Goal: Task Accomplishment & Management: Complete application form

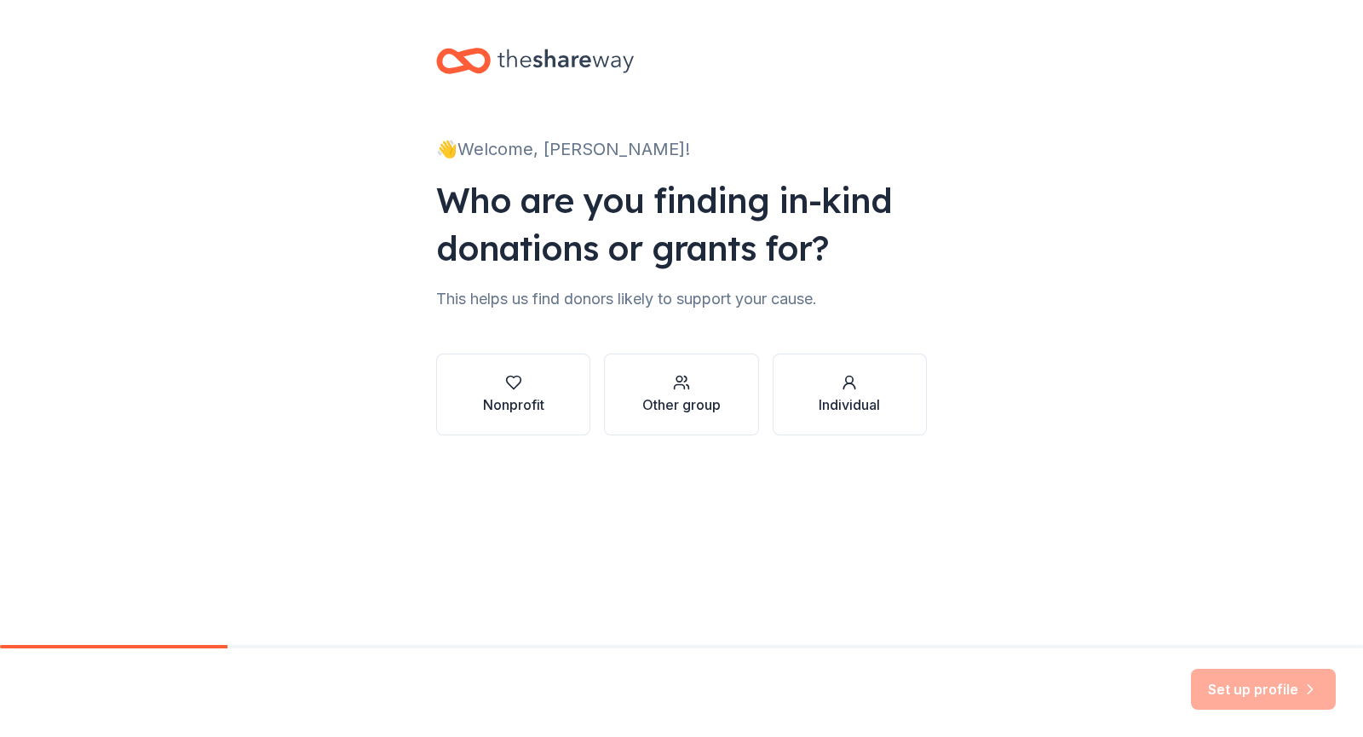
click at [535, 406] on div "Nonprofit" at bounding box center [513, 404] width 61 height 20
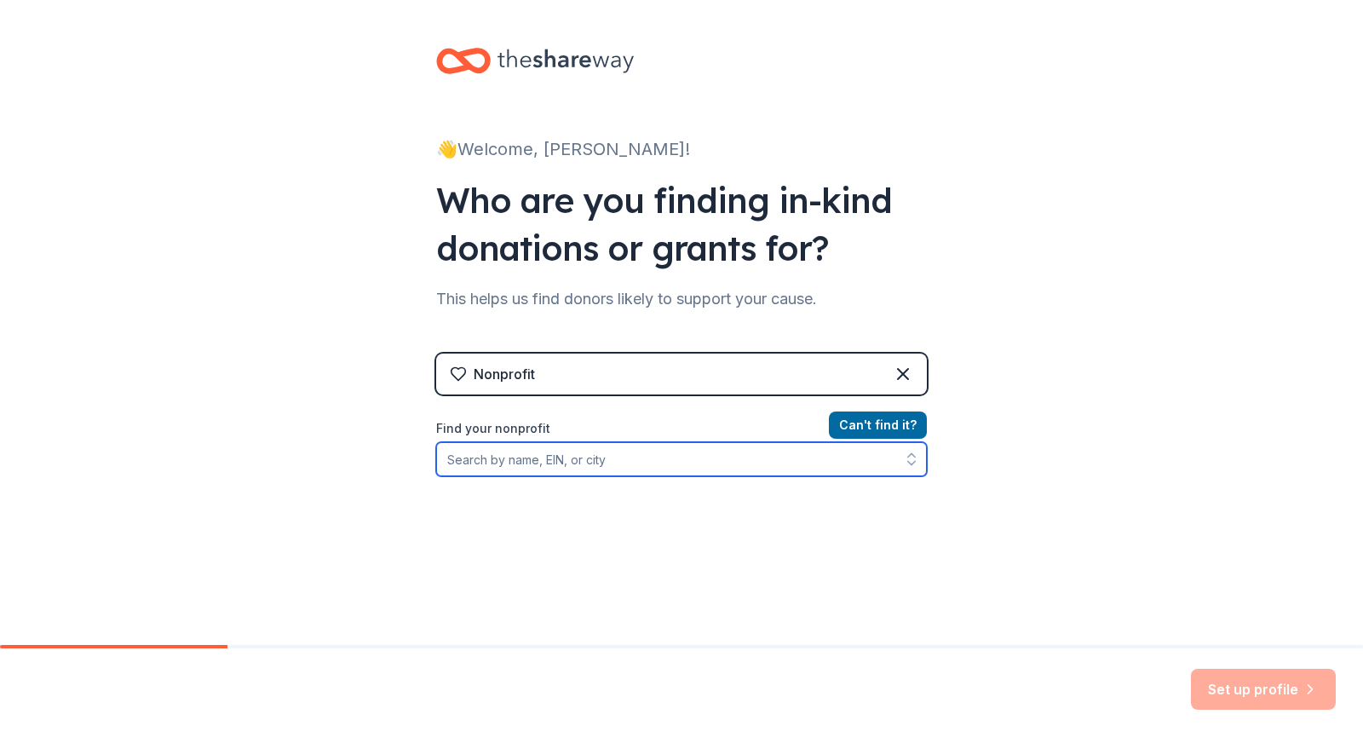
click at [596, 456] on input "Find your nonprofit" at bounding box center [681, 459] width 491 height 34
type input "austin performance"
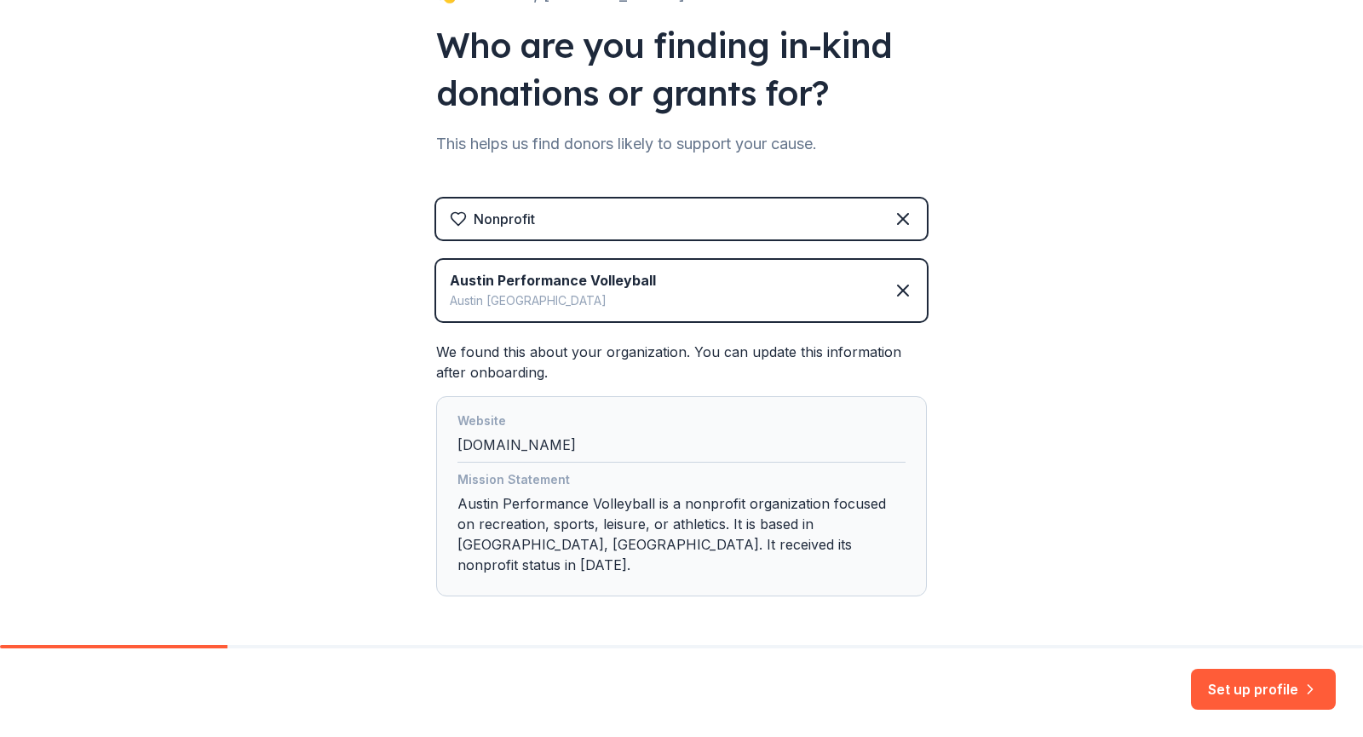
scroll to position [202, 0]
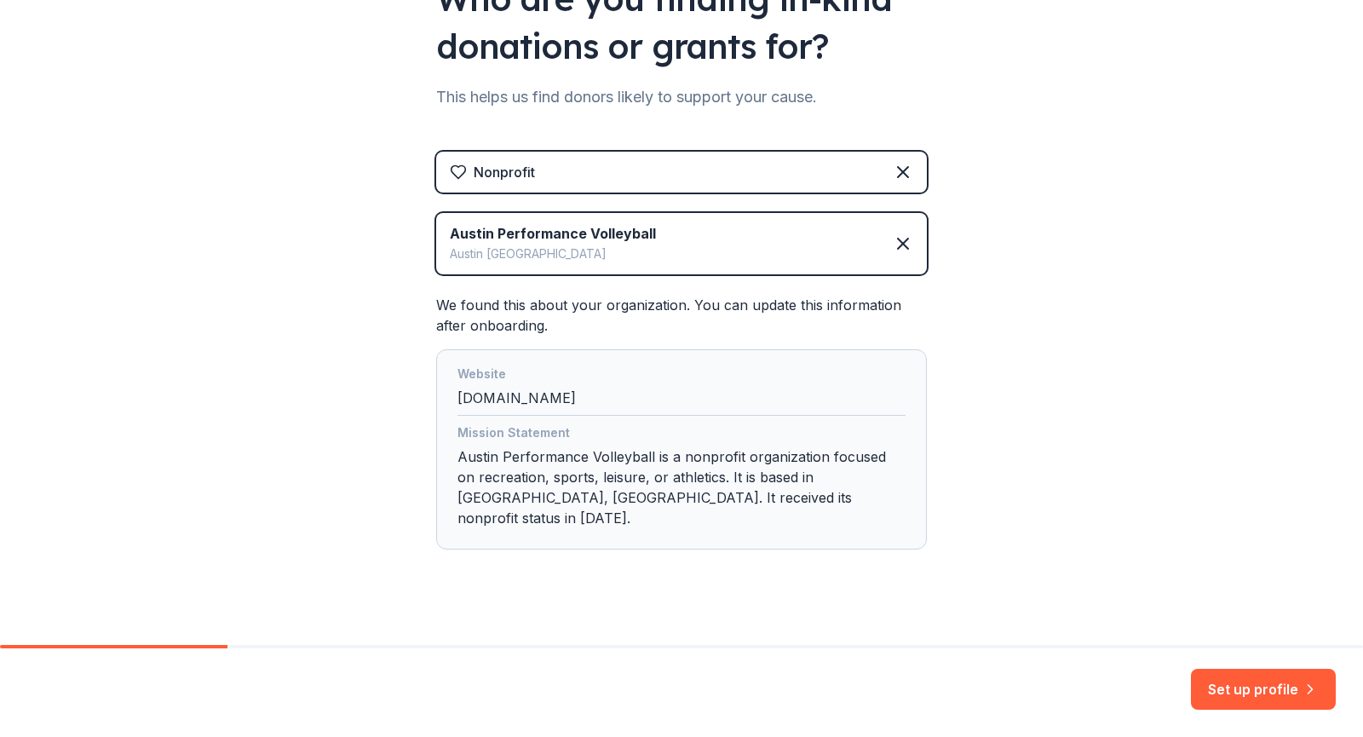
click at [555, 393] on div "Website austinperformancevolleyball.com" at bounding box center [682, 390] width 448 height 52
click at [1248, 687] on button "Set up profile" at bounding box center [1263, 689] width 145 height 41
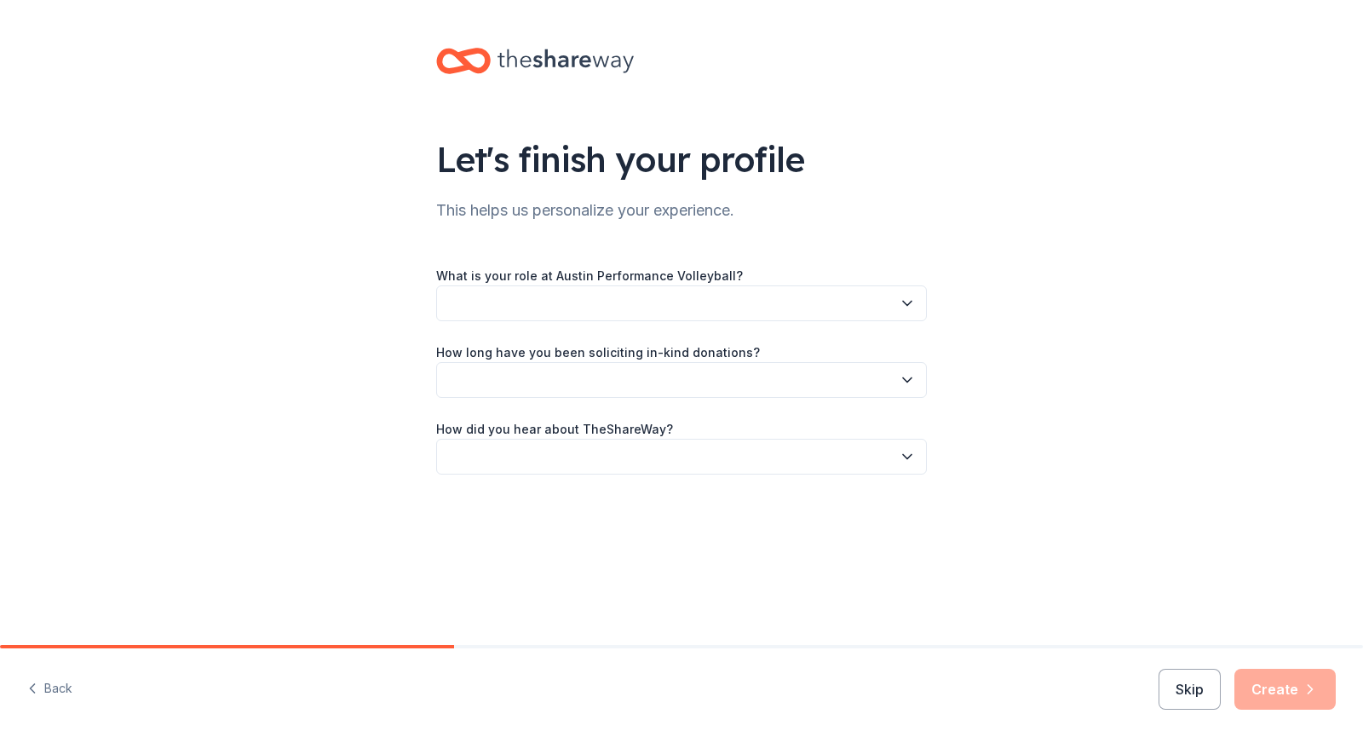
click at [642, 290] on button "button" at bounding box center [681, 303] width 491 height 36
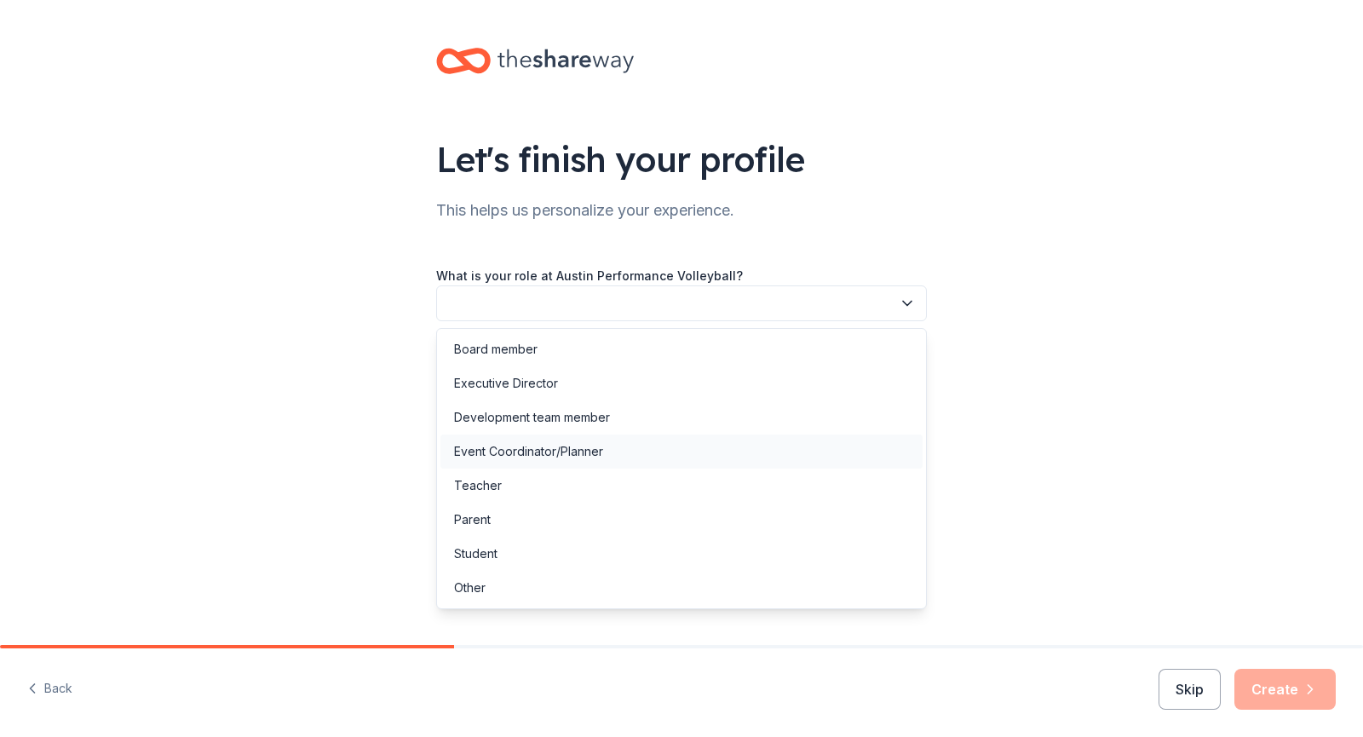
click at [613, 450] on div "Event Coordinator/Planner" at bounding box center [681, 452] width 482 height 34
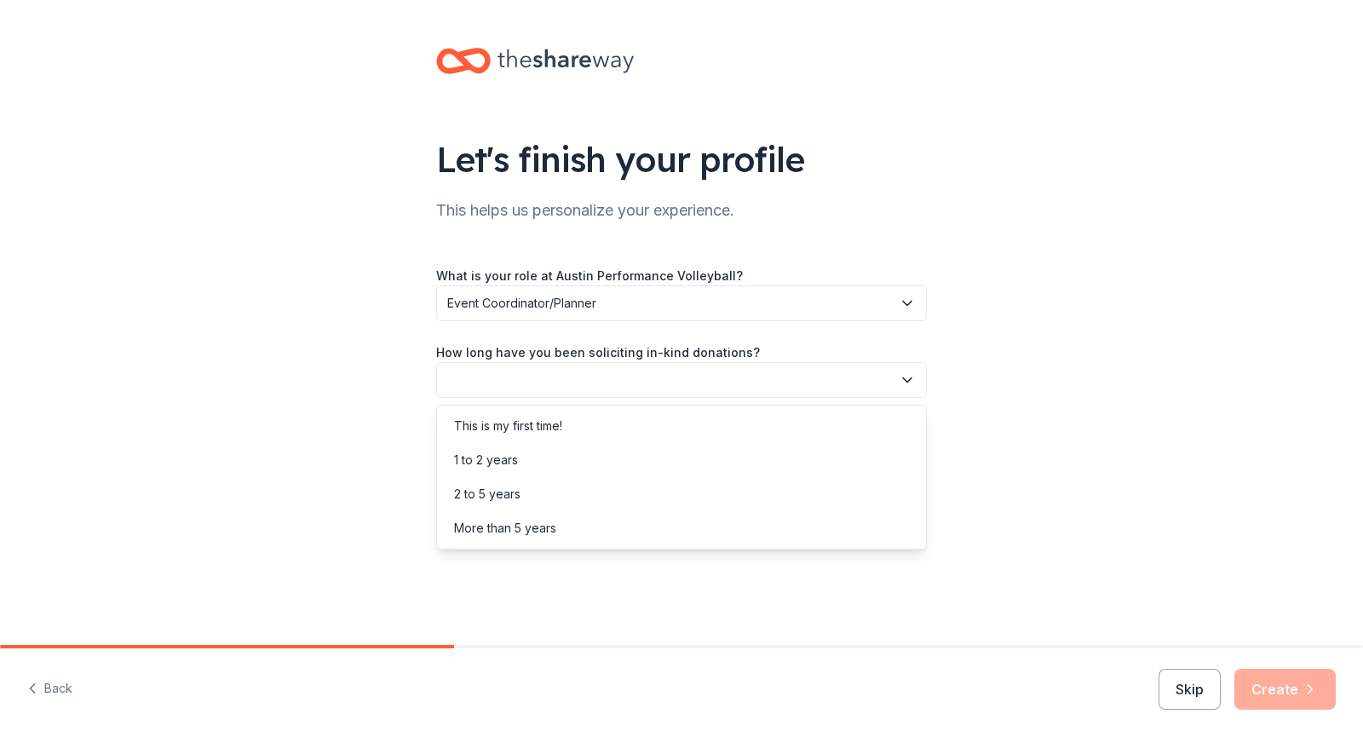
click at [623, 384] on button "button" at bounding box center [681, 380] width 491 height 36
click at [625, 426] on div "This is my first time!" at bounding box center [681, 426] width 482 height 34
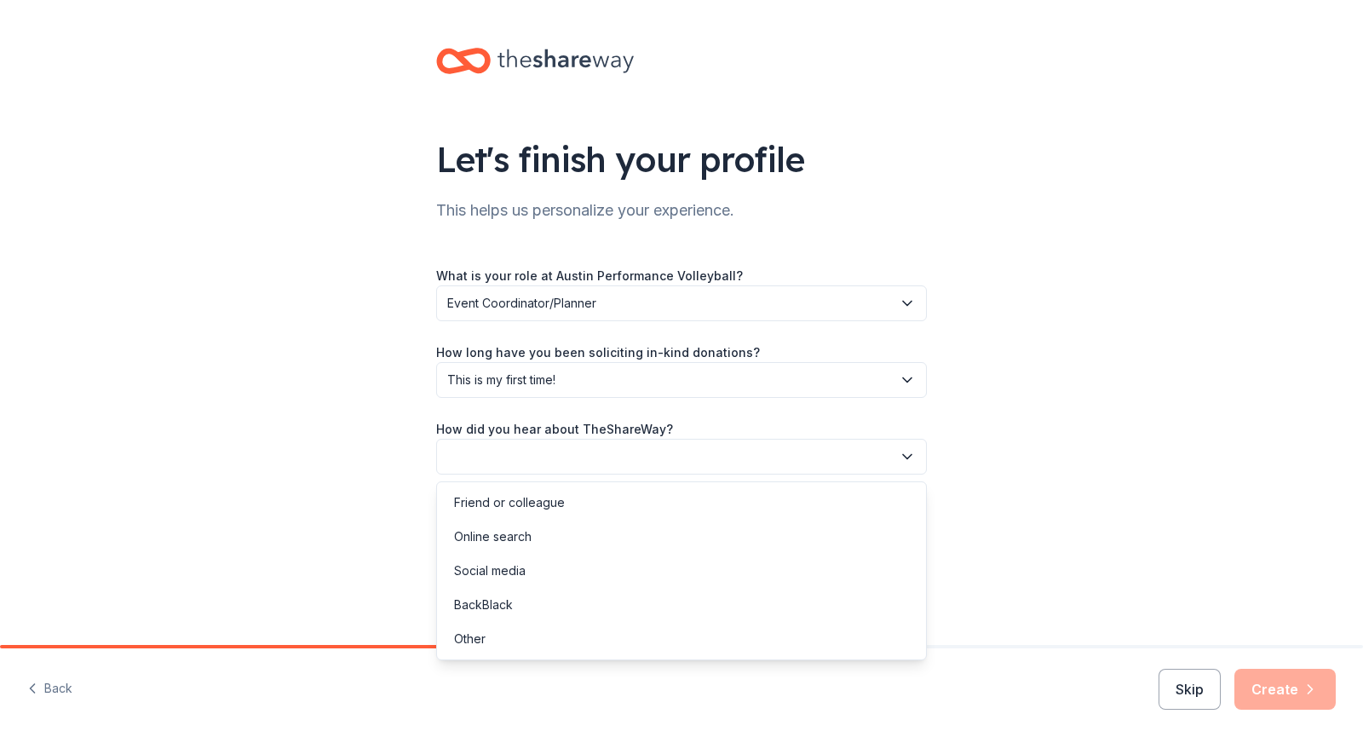
click at [620, 452] on button "button" at bounding box center [681, 457] width 491 height 36
click at [584, 534] on div "Online search" at bounding box center [681, 537] width 482 height 34
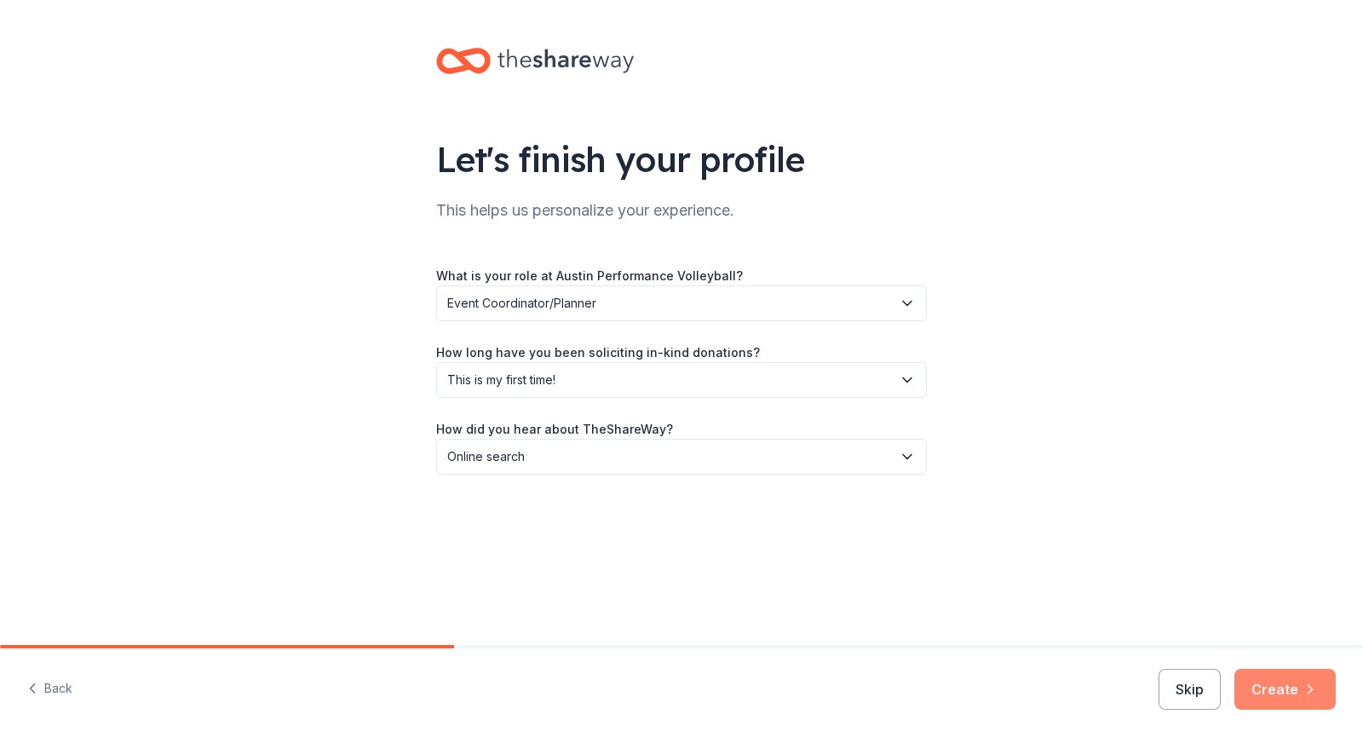
click at [1267, 696] on button "Create" at bounding box center [1285, 689] width 101 height 41
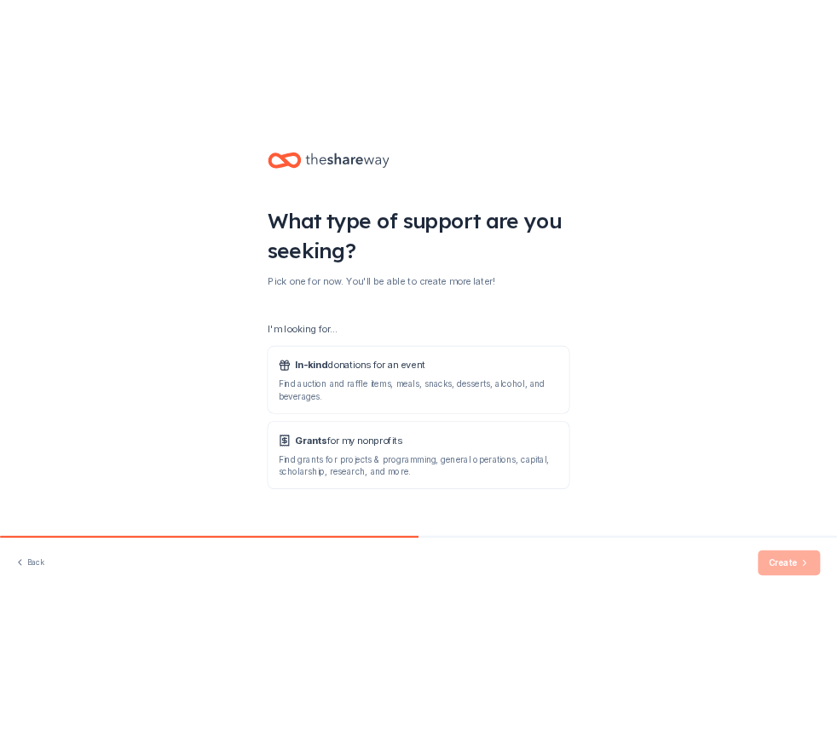
scroll to position [43, 0]
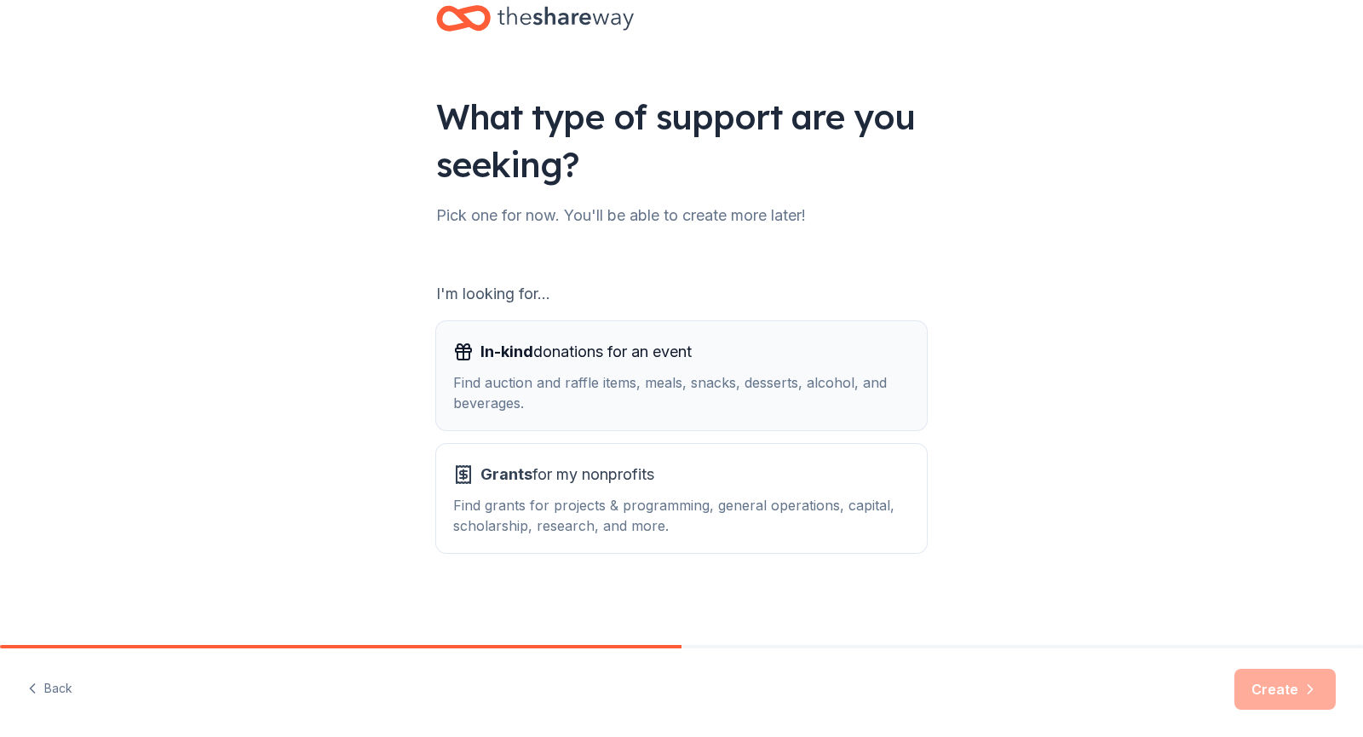
click at [615, 412] on div "Find auction and raffle items, meals, snacks, desserts, alcohol, and beverages." at bounding box center [681, 392] width 457 height 41
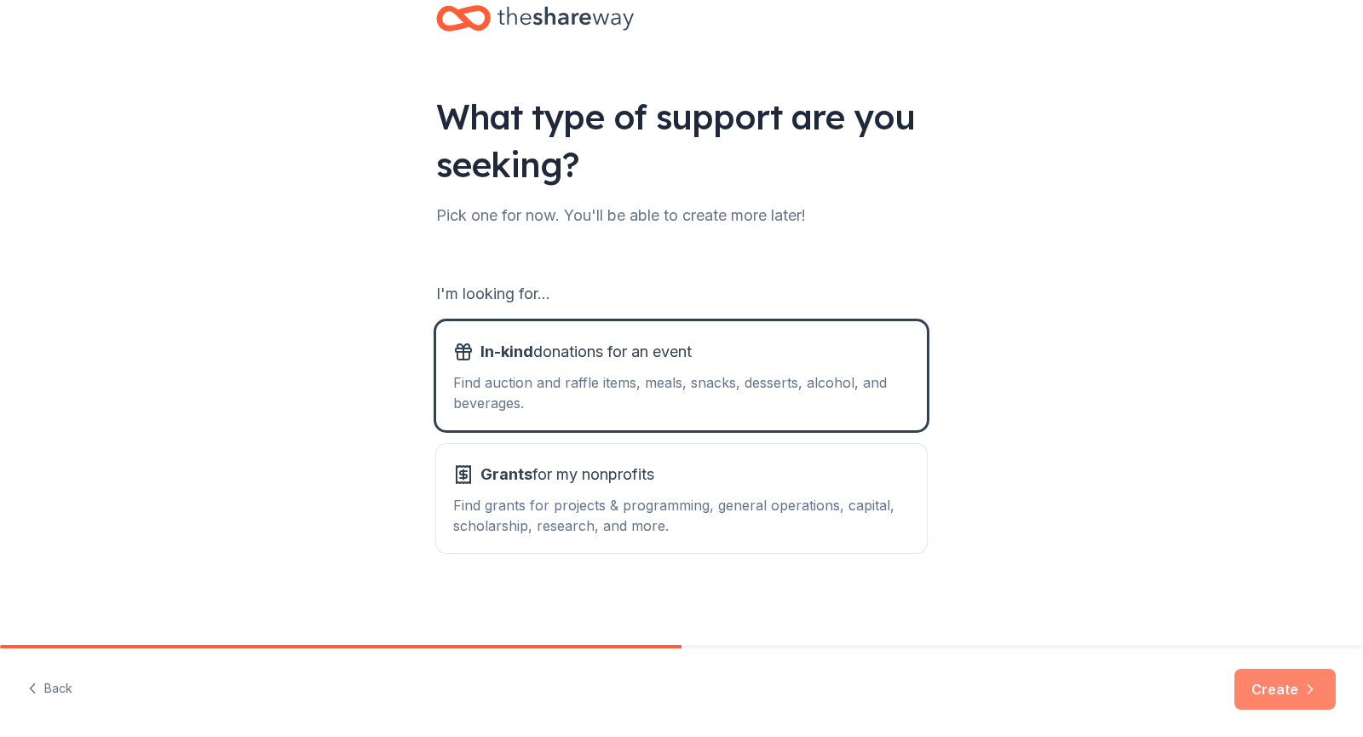
click at [1277, 684] on button "Create" at bounding box center [1285, 689] width 101 height 41
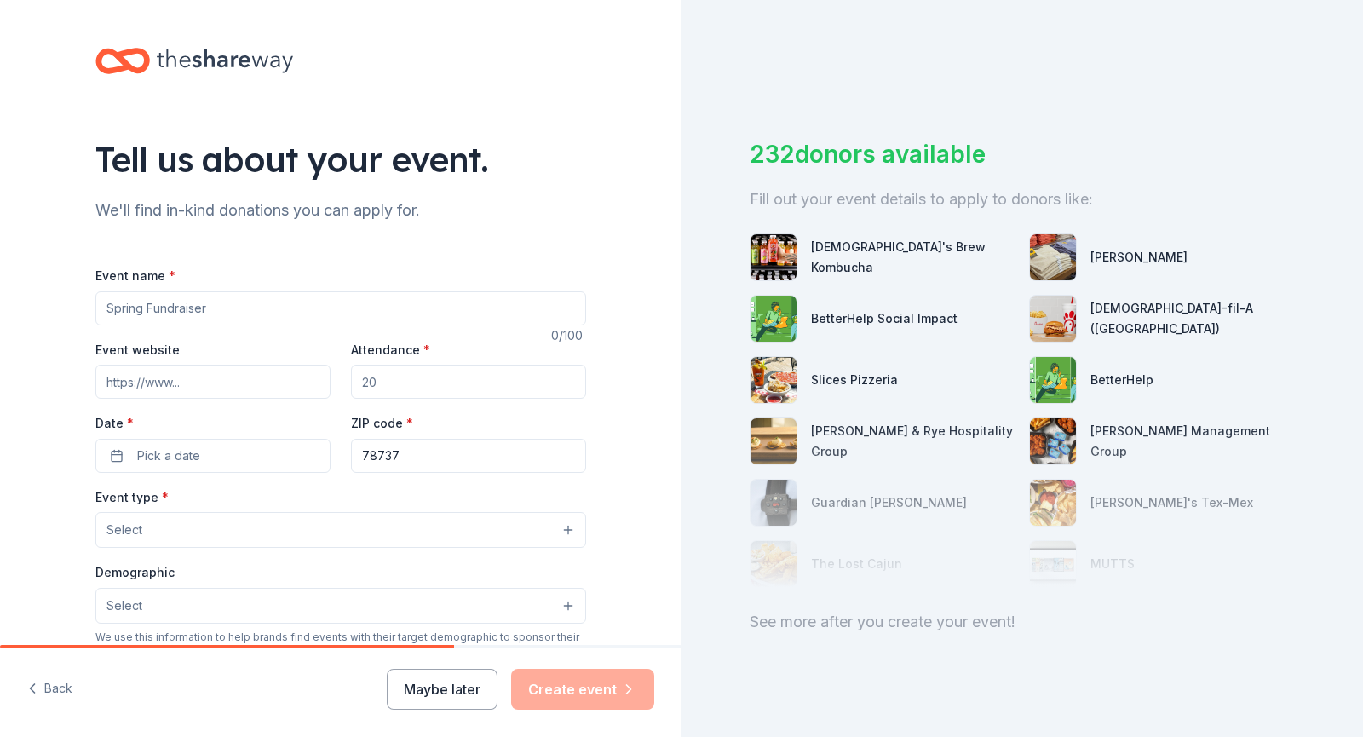
click at [396, 316] on input "Event name *" at bounding box center [340, 308] width 491 height 34
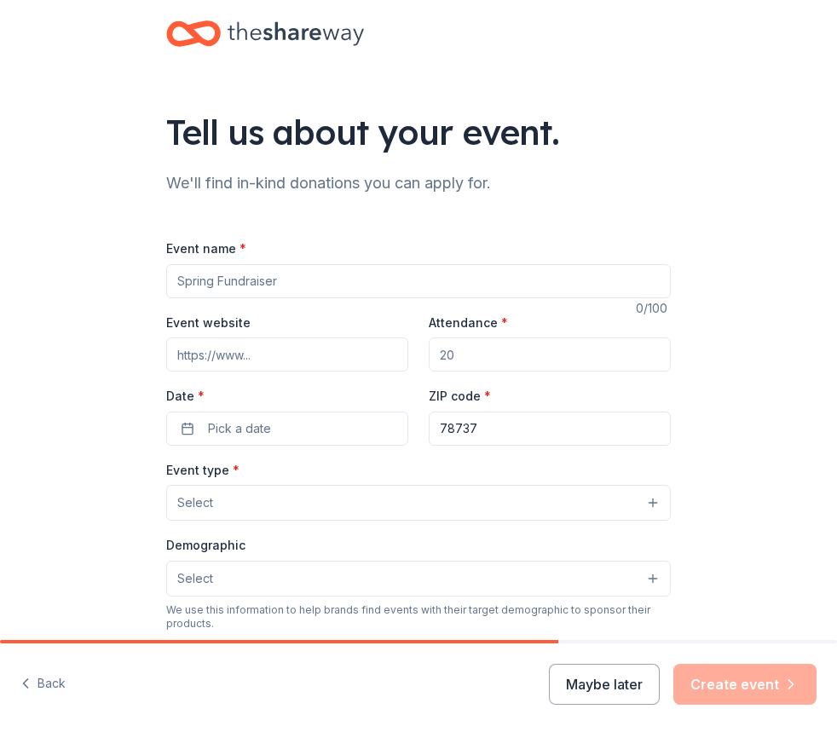
drag, startPoint x: 672, startPoint y: 176, endPoint x: 642, endPoint y: 194, distance: 35.2
click at [672, 175] on div "Tell us about your event. We'll find in-kind donations you can apply for. Event…" at bounding box center [418, 553] width 545 height 1107
click at [292, 280] on input "Event name *" at bounding box center [418, 281] width 504 height 34
paste input "AP Scholarship Foundation Casino Night & Silent Auction"
type input "AP Scholarship Foundation Casino Night & Silent Auction"
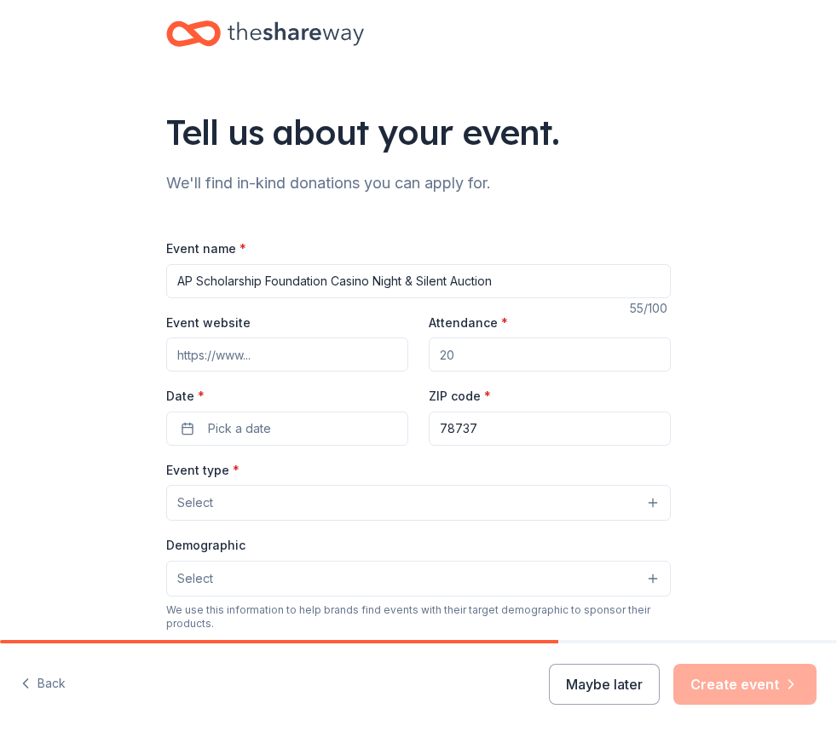
click at [708, 386] on div "Tell us about your event. We'll find in-kind donations you can apply for. Event…" at bounding box center [418, 553] width 837 height 1107
click at [330, 349] on input "Event website" at bounding box center [287, 354] width 242 height 34
paste input "https://apvball.net/club/scholarshipfoundation"
type input "https://apvball.net/club/scholarshipfoundation"
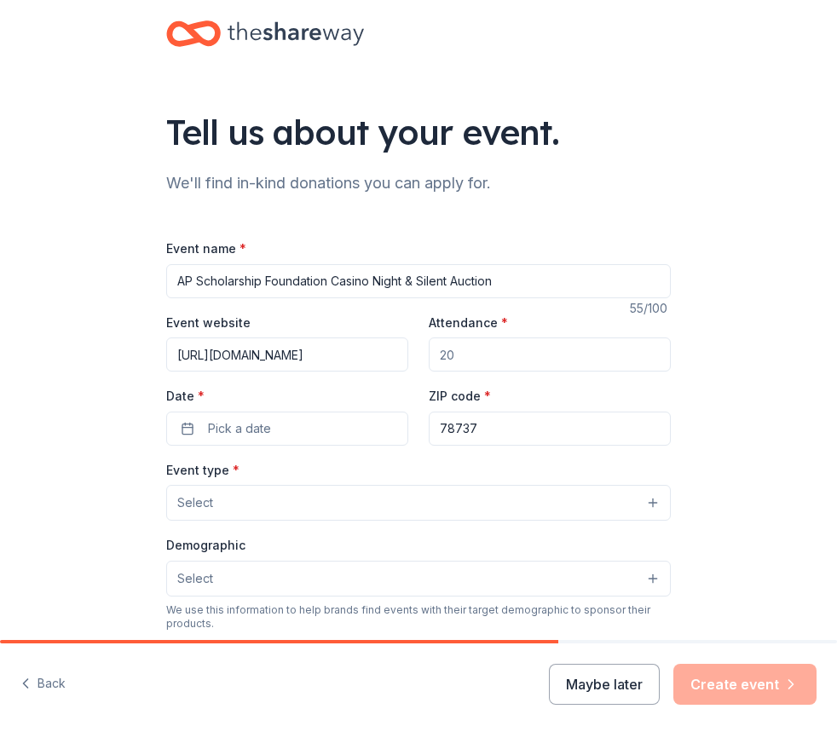
scroll to position [0, 0]
click at [449, 355] on input "Attendance *" at bounding box center [550, 354] width 242 height 34
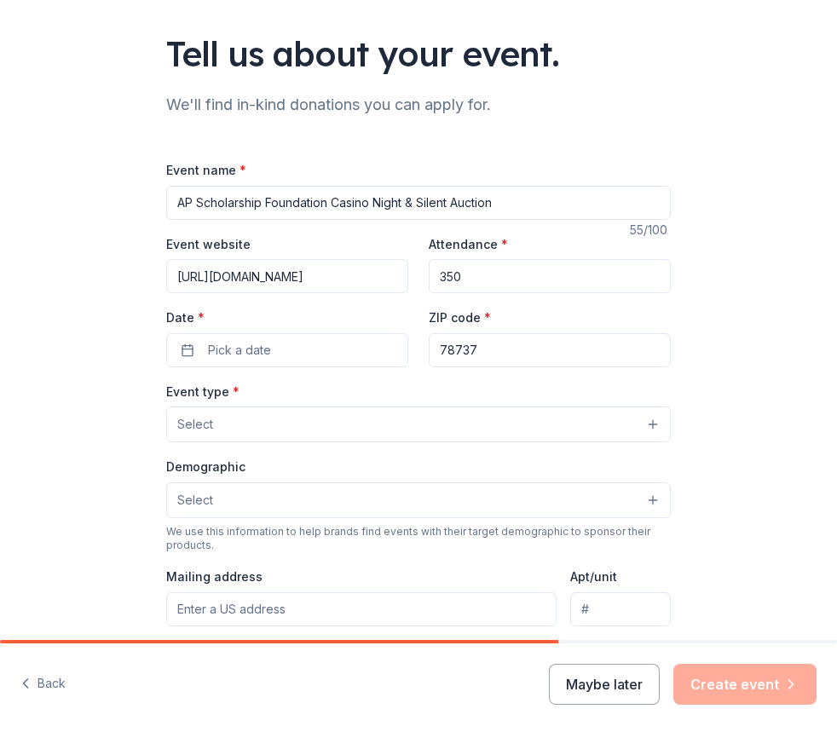
scroll to position [341, 0]
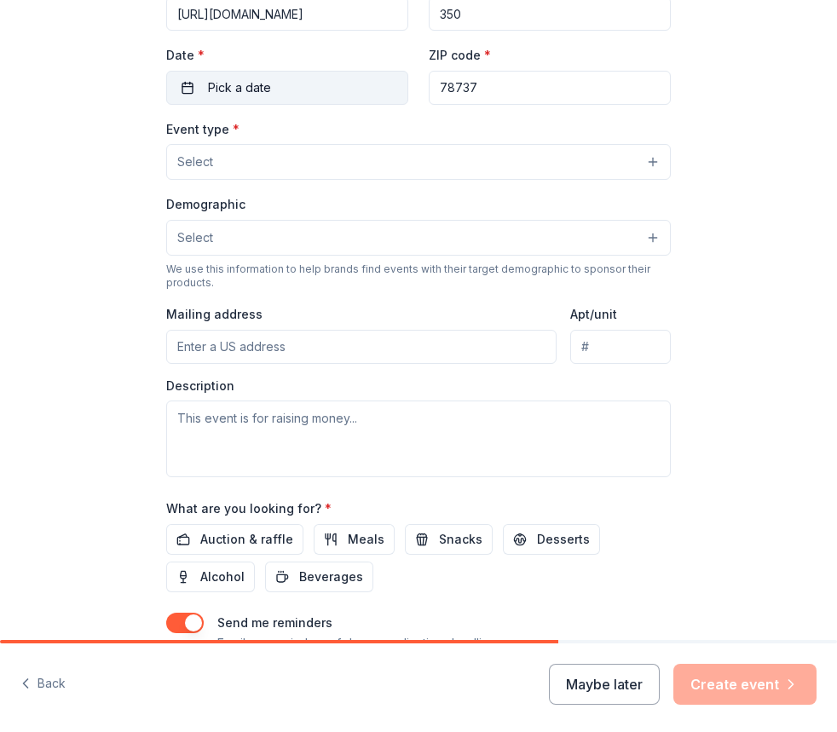
type input "350"
click at [342, 94] on button "Pick a date" at bounding box center [287, 88] width 242 height 34
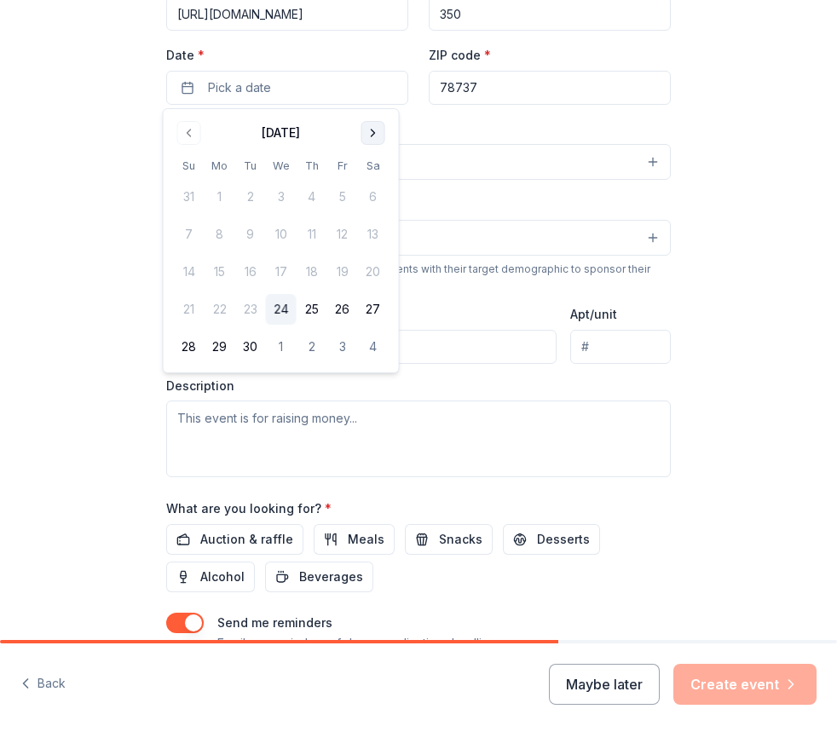
click at [371, 133] on button "Go to next month" at bounding box center [373, 133] width 24 height 24
click at [369, 133] on button "Go to next month" at bounding box center [373, 133] width 24 height 24
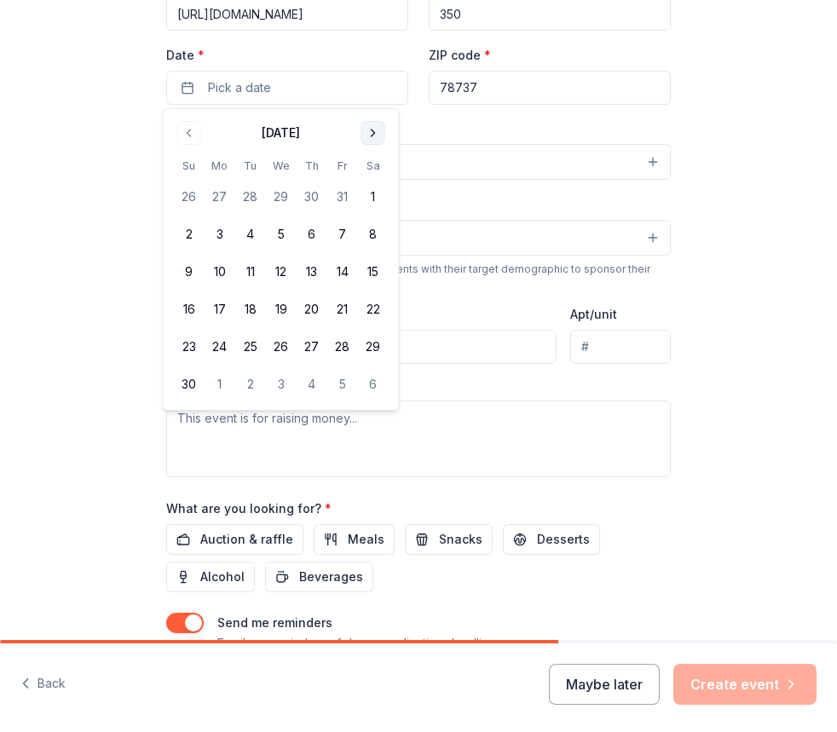
click at [369, 133] on button "Go to next month" at bounding box center [373, 133] width 24 height 24
click at [343, 196] on button "5" at bounding box center [342, 196] width 31 height 31
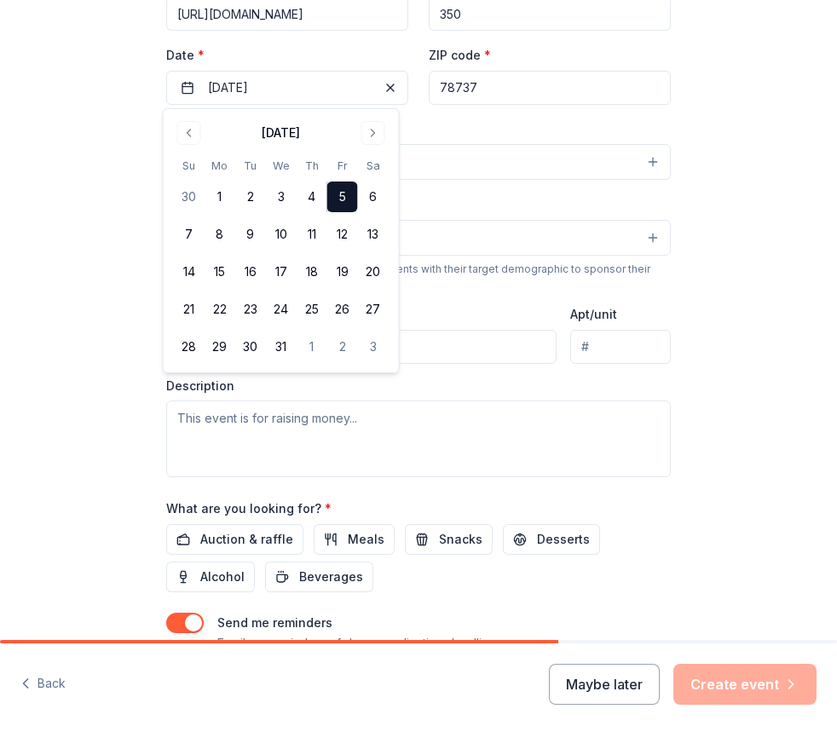
click at [513, 129] on div "Event type * Select" at bounding box center [418, 149] width 504 height 62
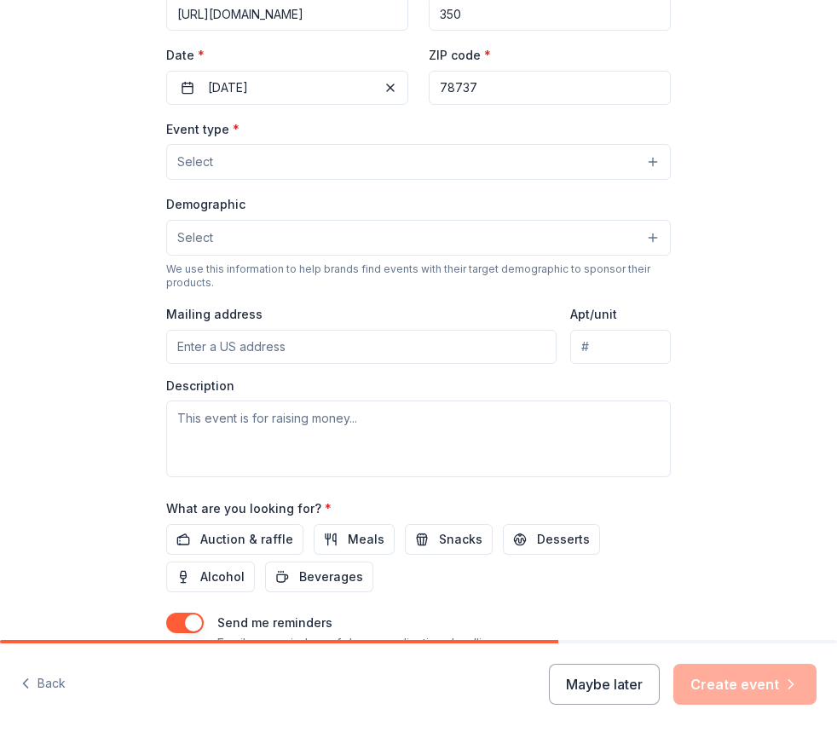
click at [418, 171] on button "Select" at bounding box center [418, 162] width 504 height 36
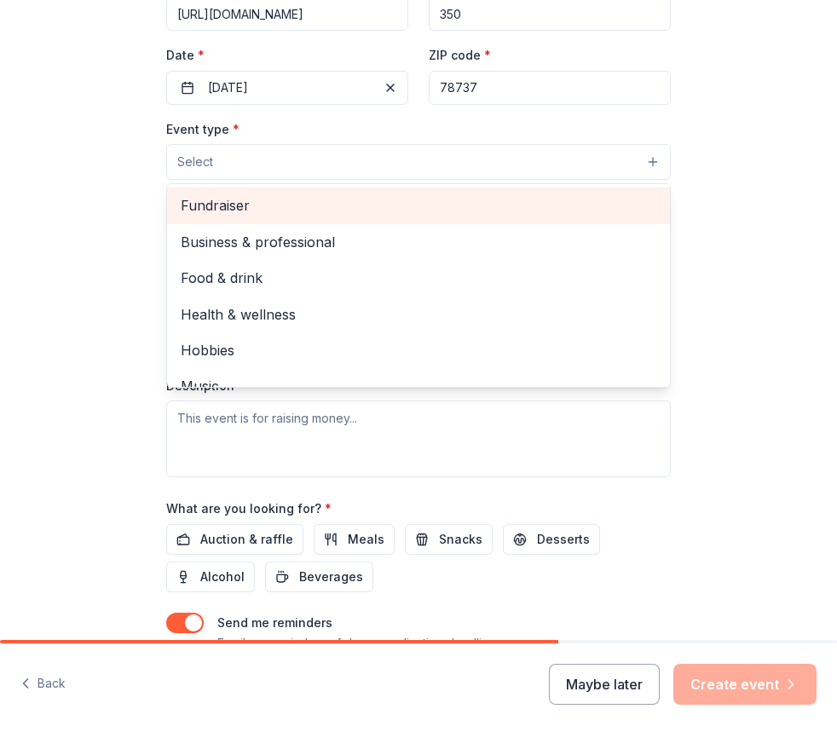
click at [411, 209] on span "Fundraiser" at bounding box center [418, 205] width 475 height 22
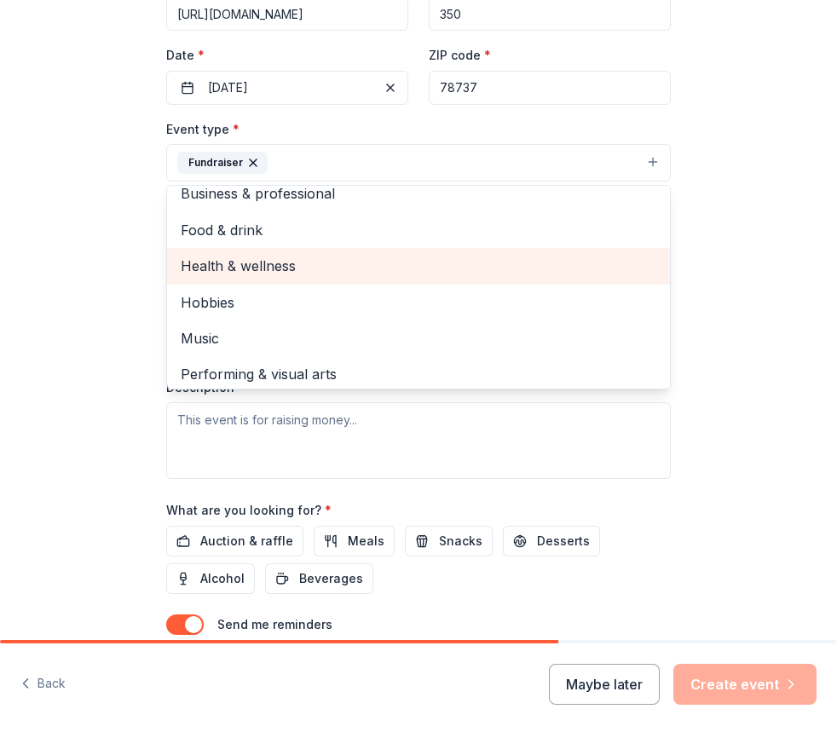
scroll to position [20, 0]
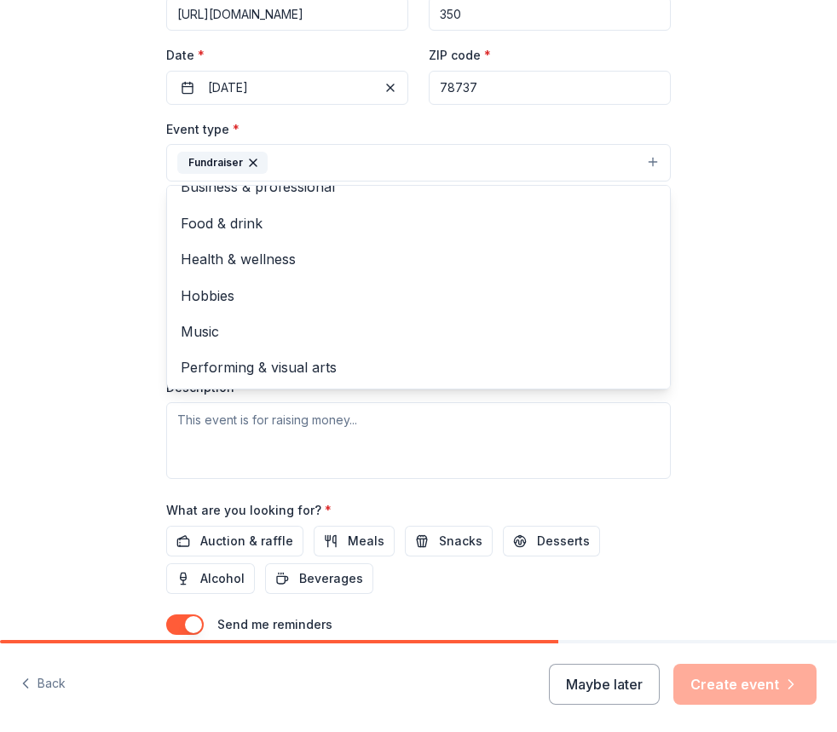
click at [730, 249] on div "Tell us about your event. We'll find in-kind donations you can apply for. Event…" at bounding box center [418, 213] width 837 height 1108
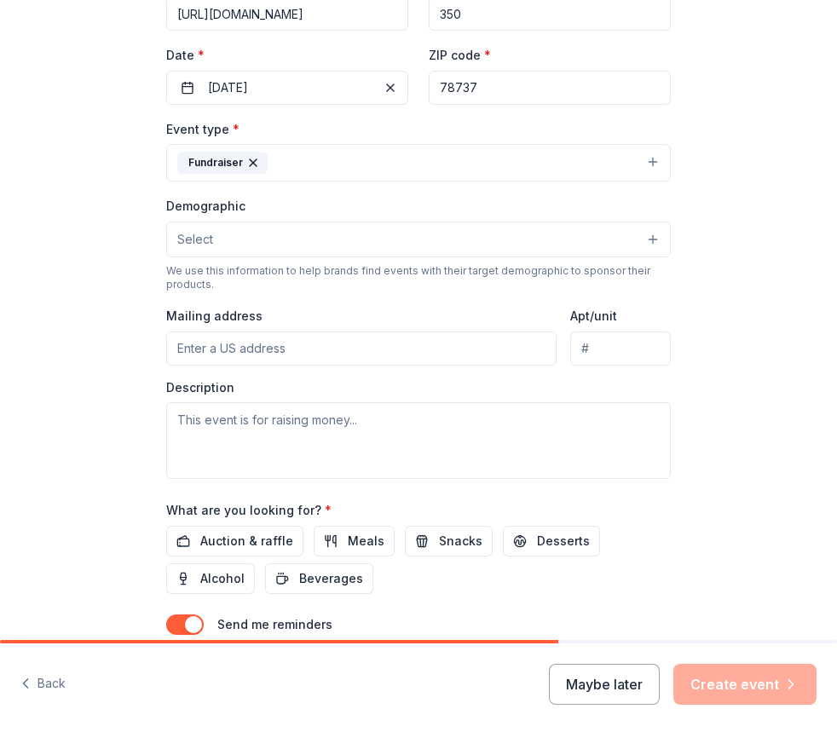
click at [510, 237] on button "Select" at bounding box center [418, 240] width 504 height 36
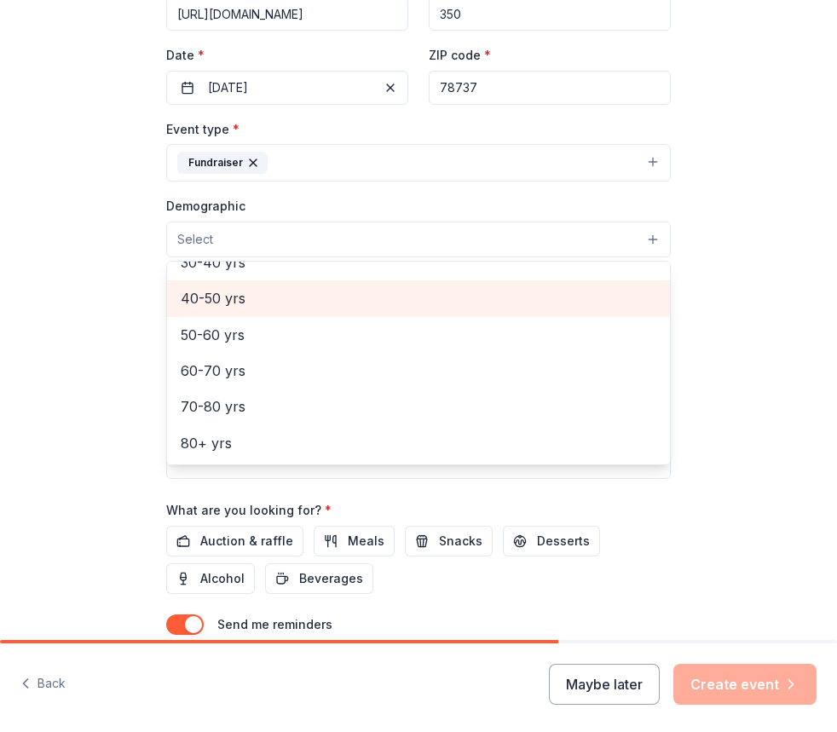
scroll to position [0, 0]
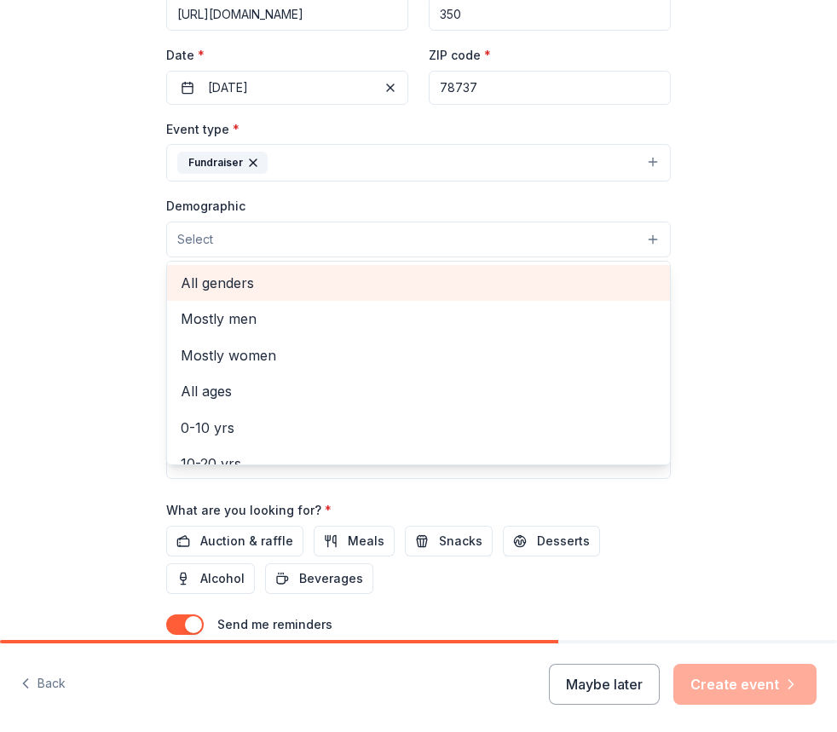
click at [496, 296] on div "All genders" at bounding box center [418, 283] width 503 height 36
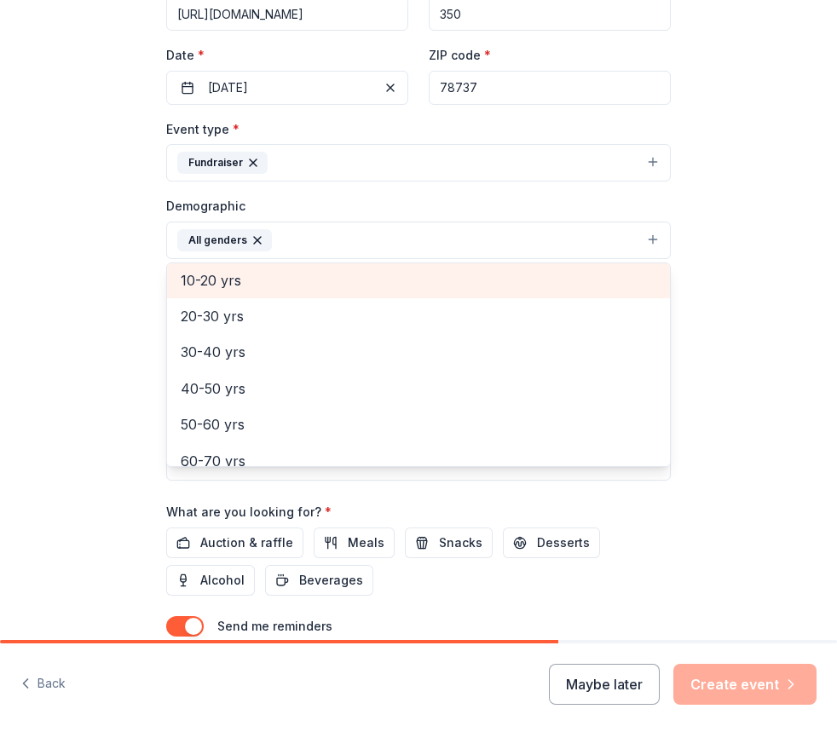
scroll to position [170, 0]
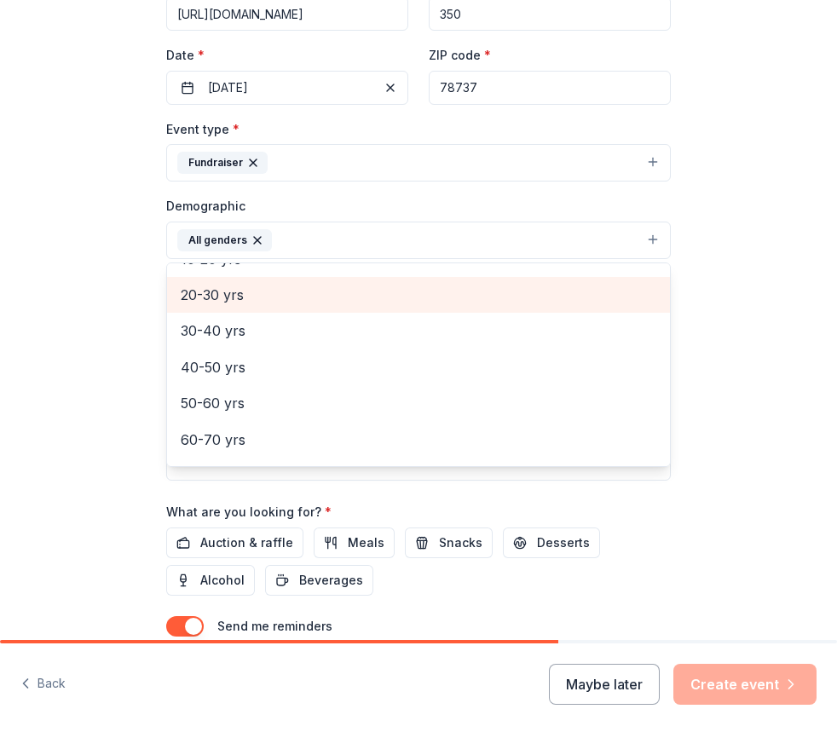
click at [471, 306] on span "20-30 yrs" at bounding box center [418, 295] width 475 height 22
click at [465, 301] on span "30-40 yrs" at bounding box center [418, 295] width 475 height 22
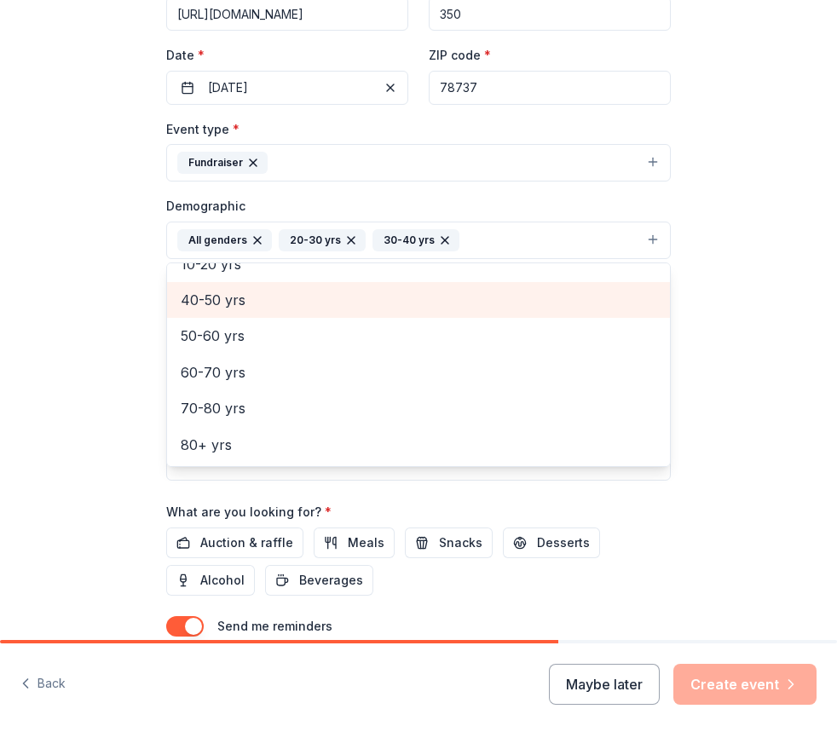
click at [463, 305] on span "40-50 yrs" at bounding box center [418, 300] width 475 height 22
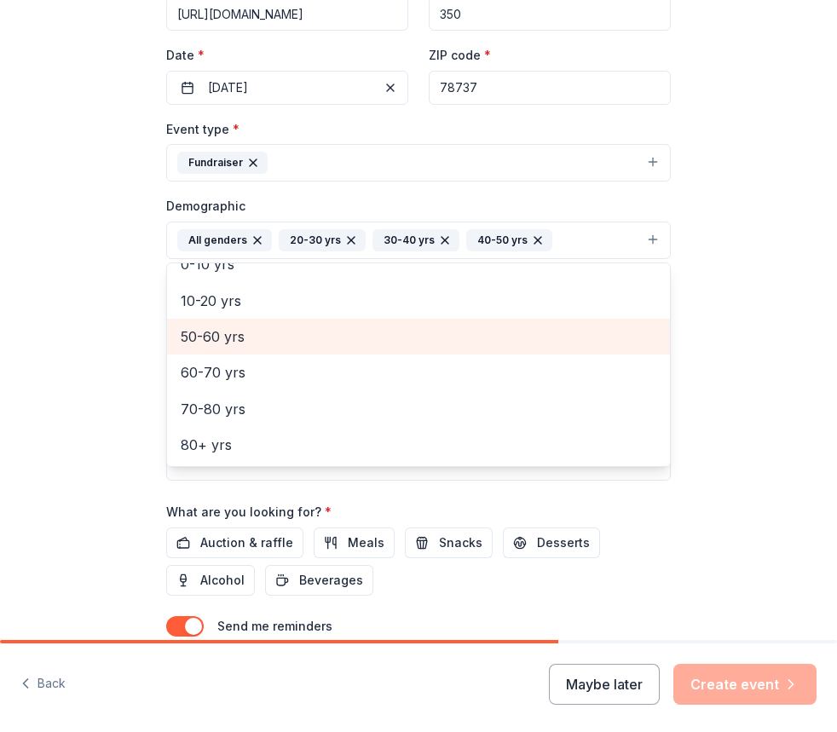
click at [461, 333] on span "50-60 yrs" at bounding box center [418, 336] width 475 height 22
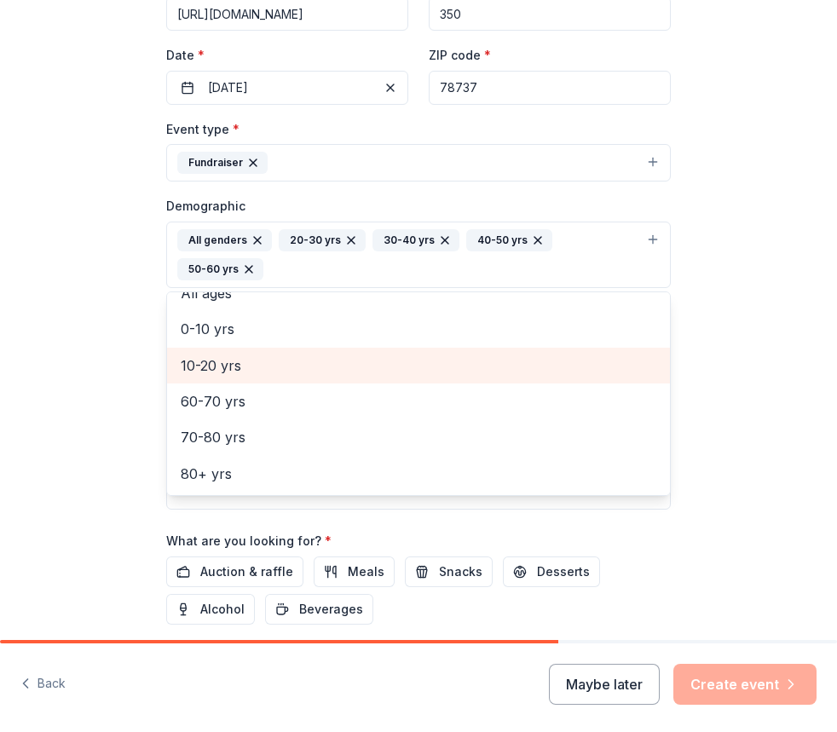
scroll to position [93, 0]
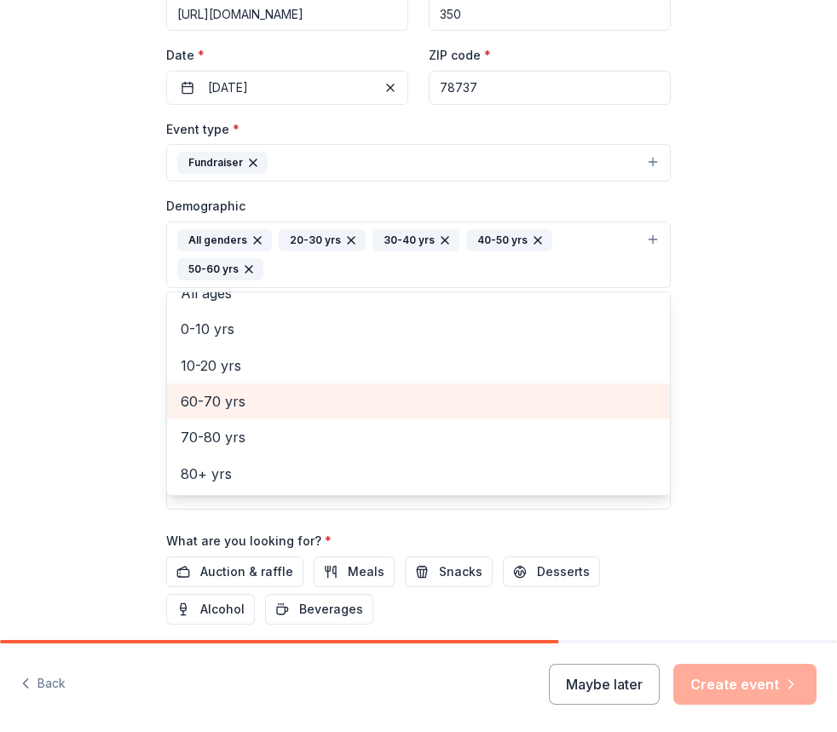
click at [455, 390] on span "60-70 yrs" at bounding box center [418, 401] width 475 height 22
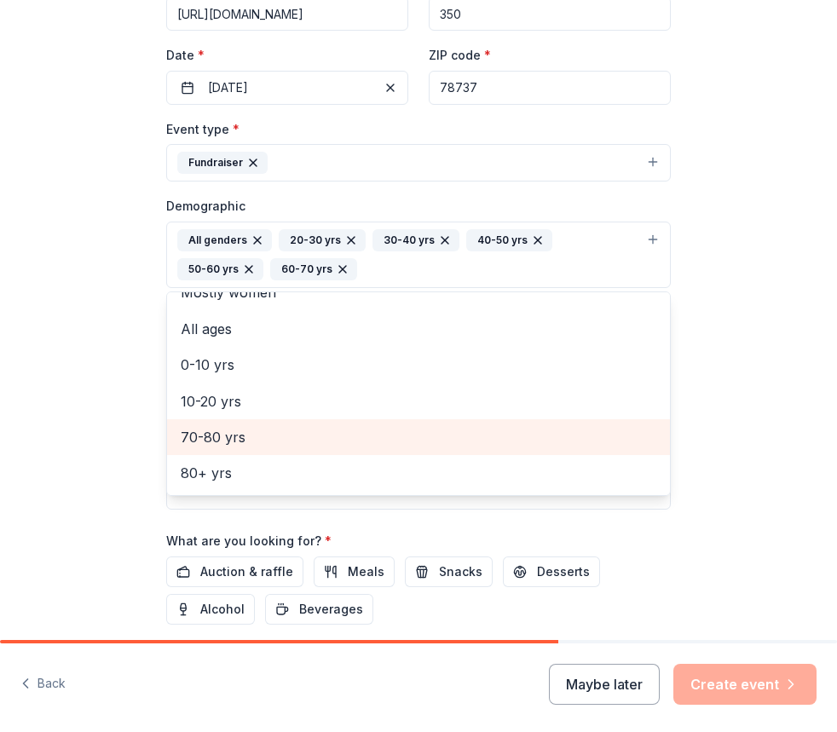
click at [432, 443] on span "70-80 yrs" at bounding box center [418, 437] width 475 height 22
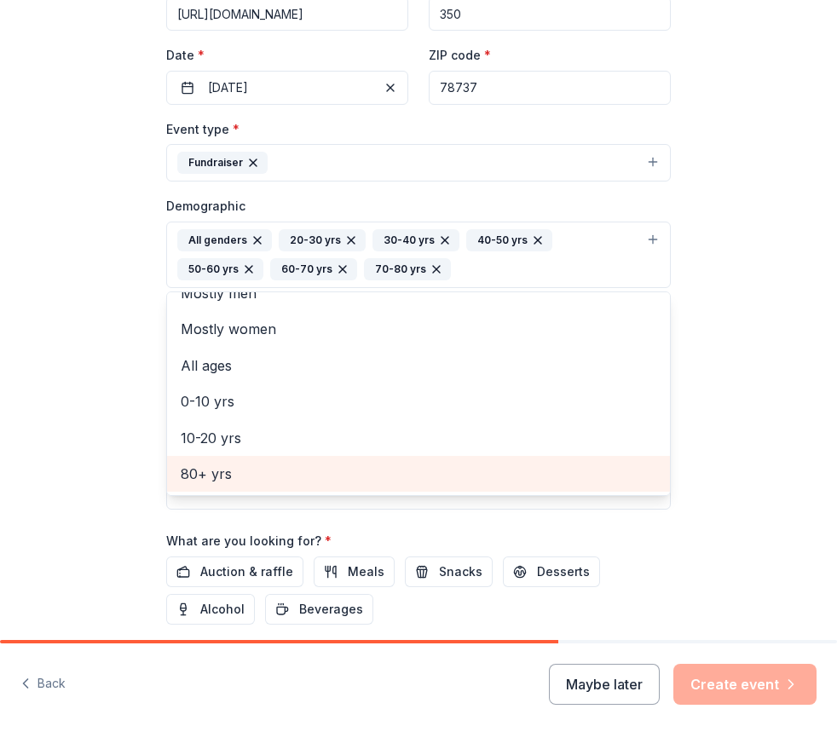
click at [433, 468] on span "80+ yrs" at bounding box center [418, 474] width 475 height 22
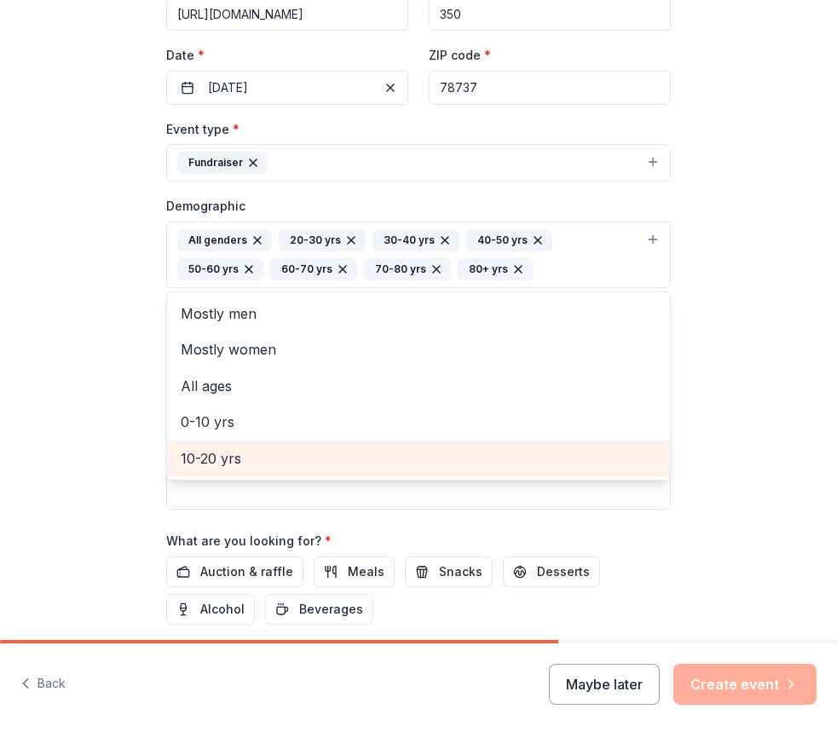
scroll to position [0, 0]
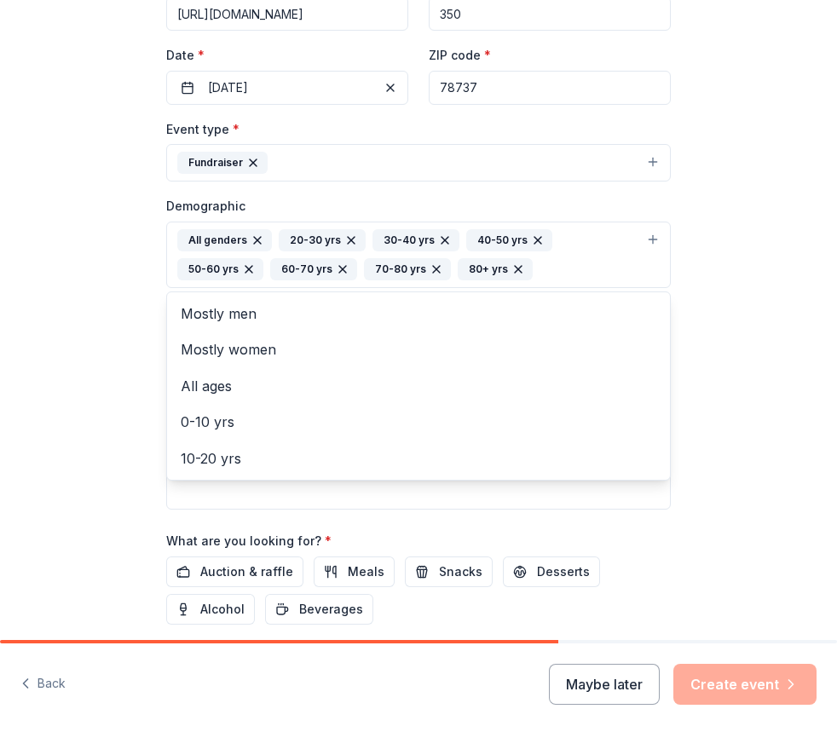
click at [699, 344] on div "Tell us about your event. We'll find in-kind donations you can apply for. Event…" at bounding box center [418, 228] width 837 height 1139
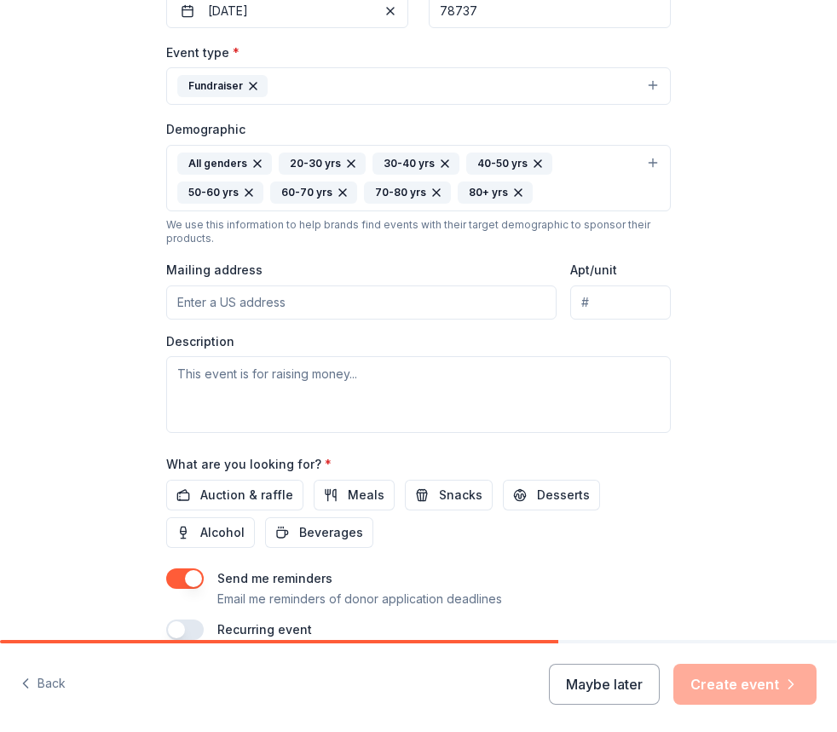
scroll to position [499, 0]
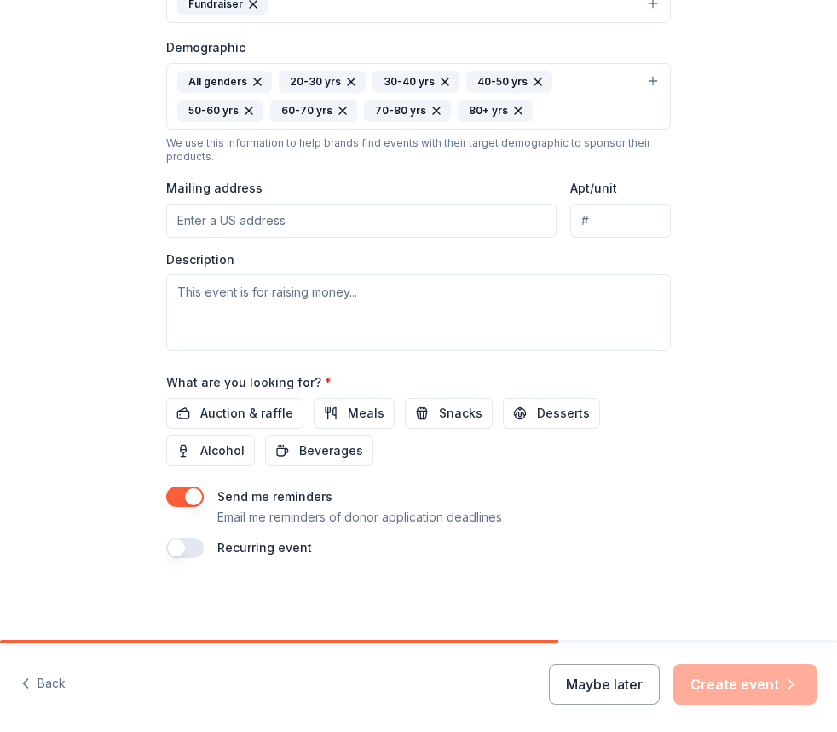
click at [457, 227] on input "Mailing address" at bounding box center [361, 221] width 390 height 34
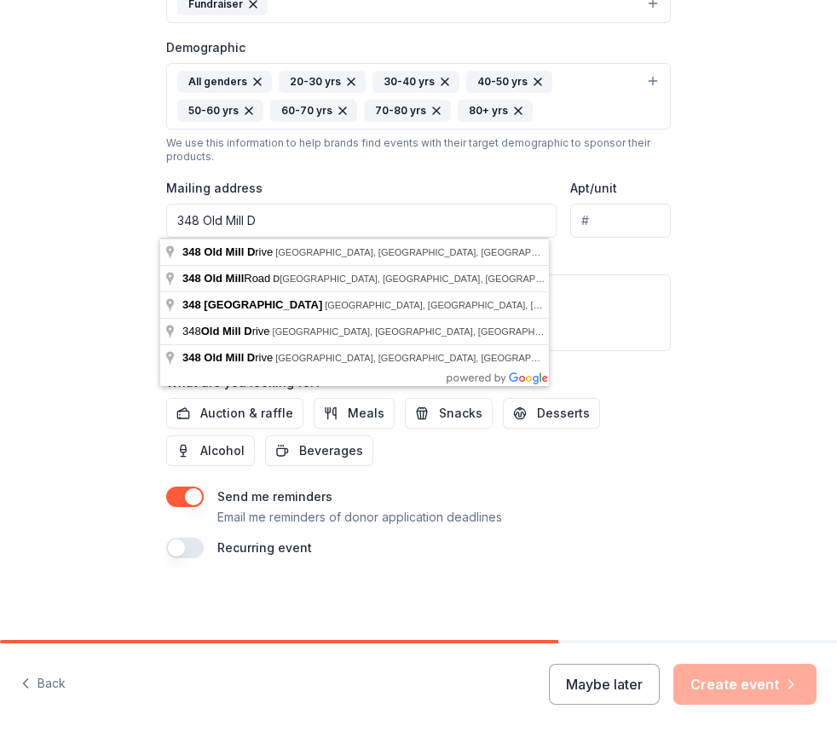
click at [734, 223] on div "Tell us about your event. We'll find in-kind donations you can apply for. Event…" at bounding box center [418, 70] width 837 height 1139
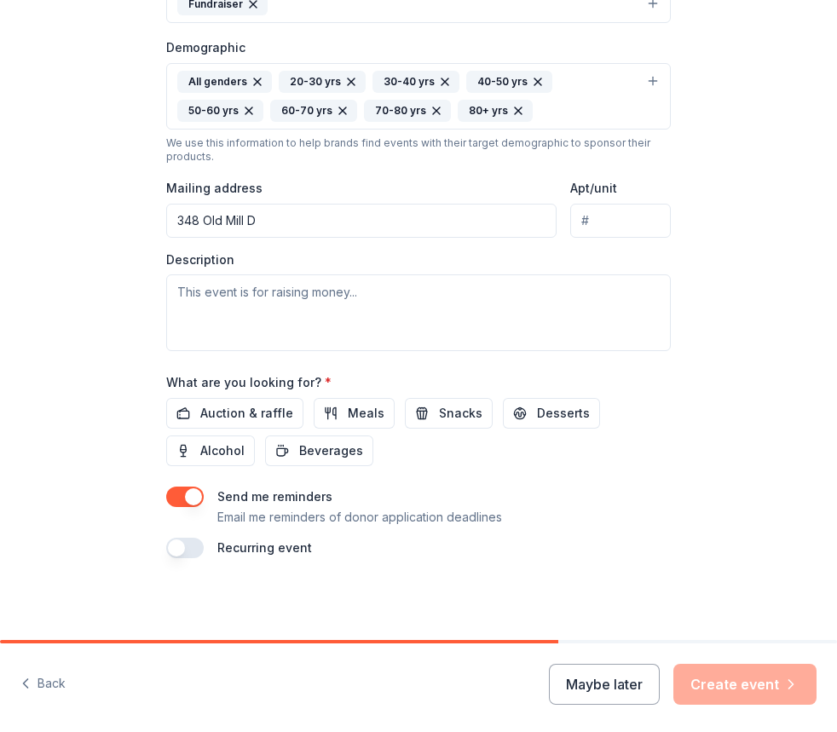
click at [440, 224] on input "348 Old Mill D" at bounding box center [361, 221] width 390 height 34
type input "348 Old Mill Drive, Dripping Springs, TX, 78620"
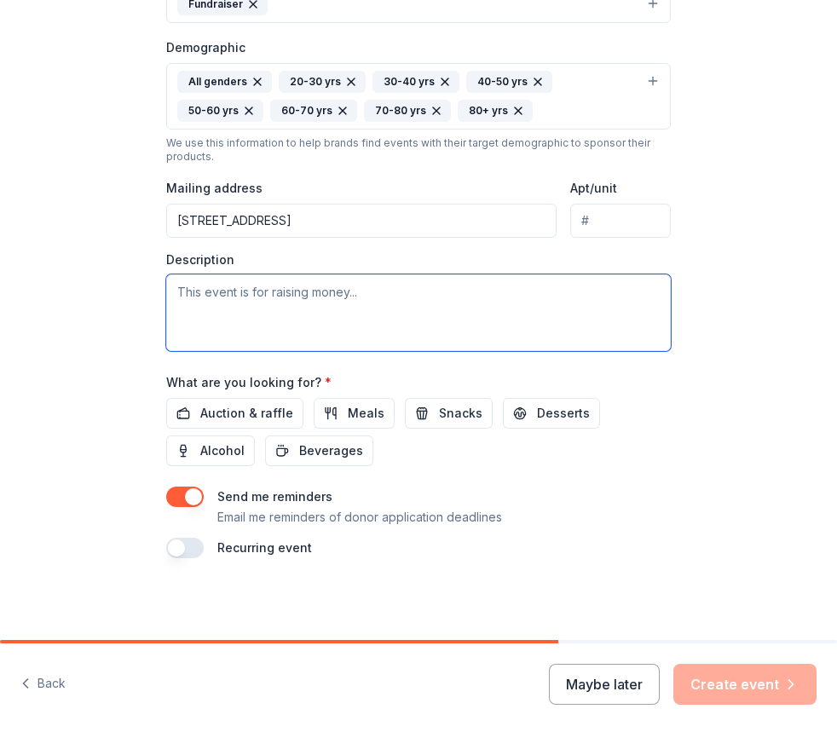
click at [321, 300] on textarea at bounding box center [418, 312] width 504 height 77
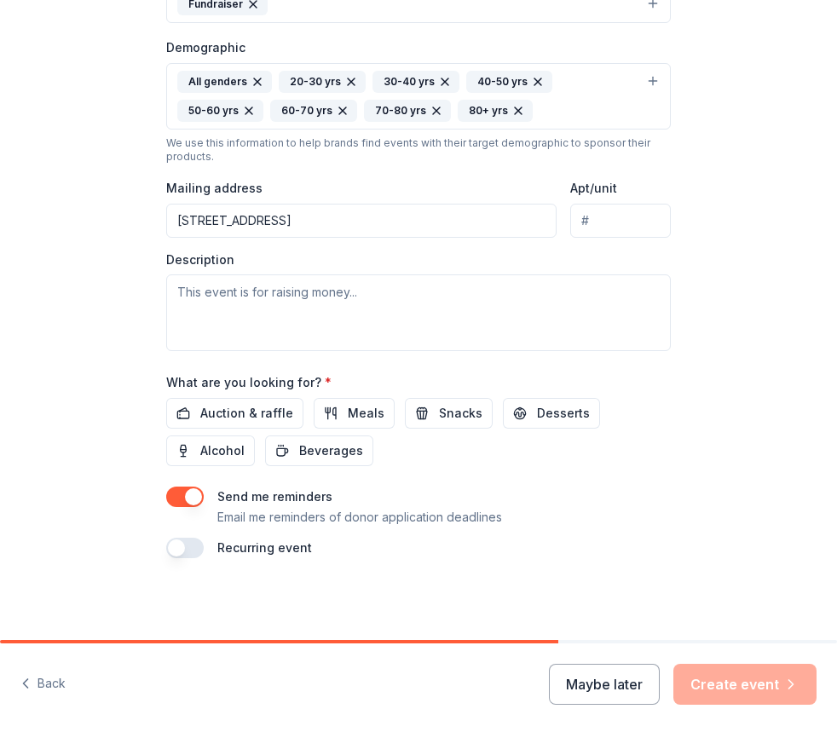
drag, startPoint x: 783, startPoint y: 338, endPoint x: 722, endPoint y: 334, distance: 60.6
click at [783, 338] on div "Tell us about your event. We'll find in-kind donations you can apply for. Event…" at bounding box center [418, 70] width 837 height 1139
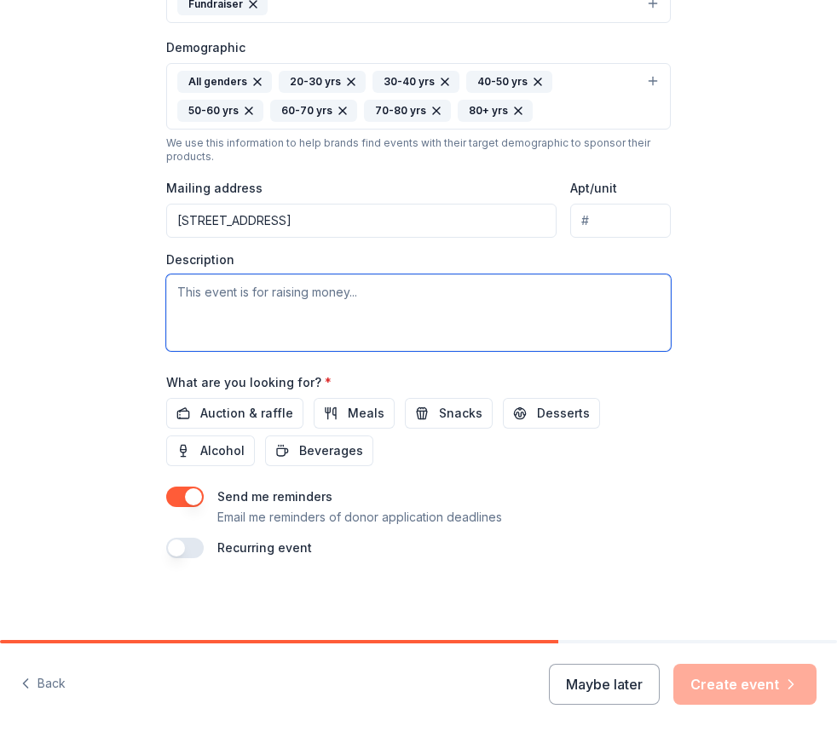
click at [515, 319] on textarea at bounding box center [418, 312] width 504 height 77
paste textarea "We are excited to host our first-ever Casino Night & Silent Auction on Friday, …"
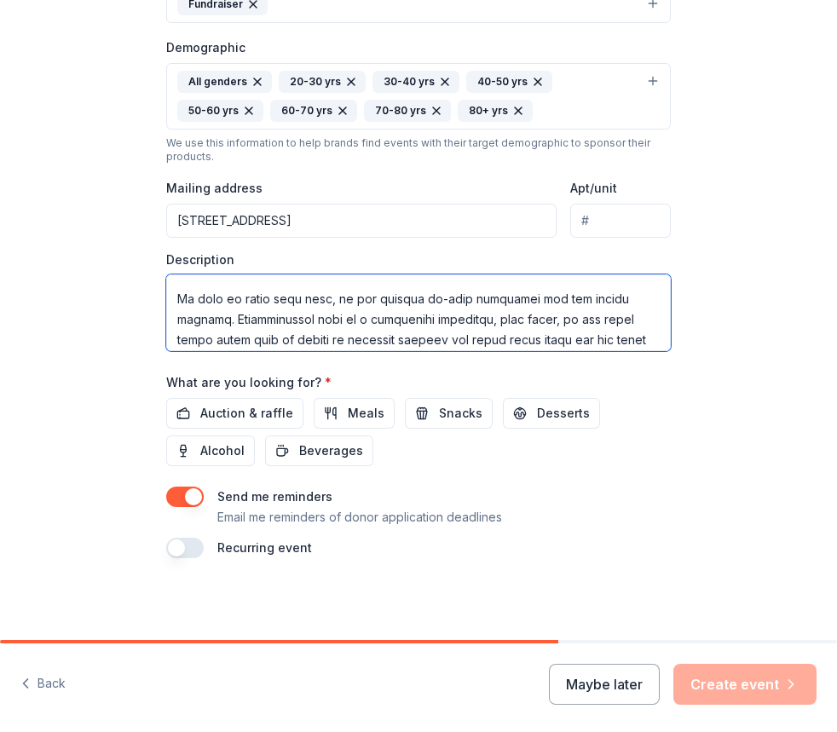
scroll to position [170, 0]
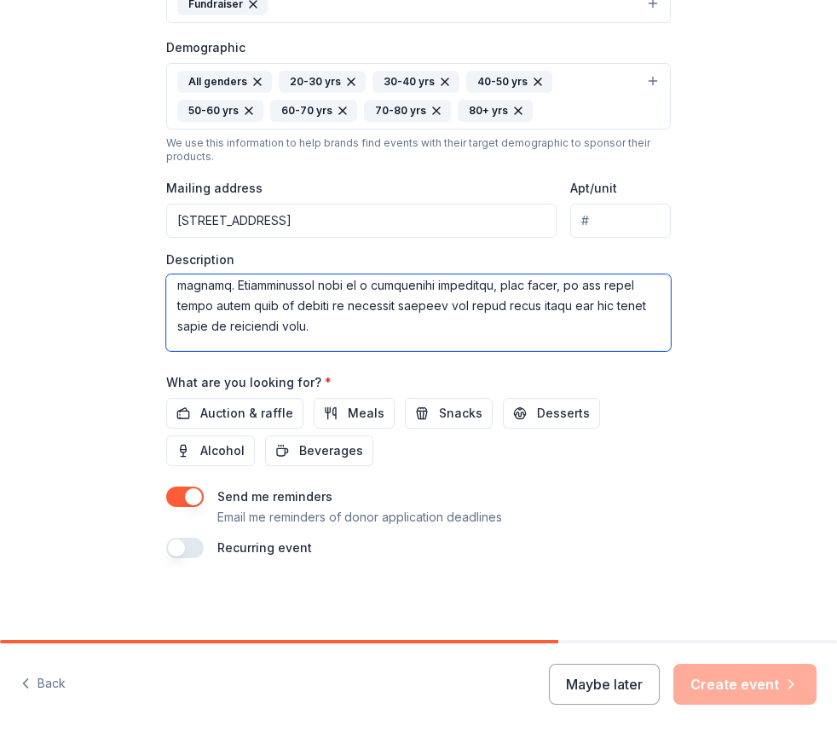
drag, startPoint x: 308, startPoint y: 285, endPoint x: 424, endPoint y: 287, distance: 115.9
click at [424, 287] on textarea at bounding box center [418, 312] width 504 height 77
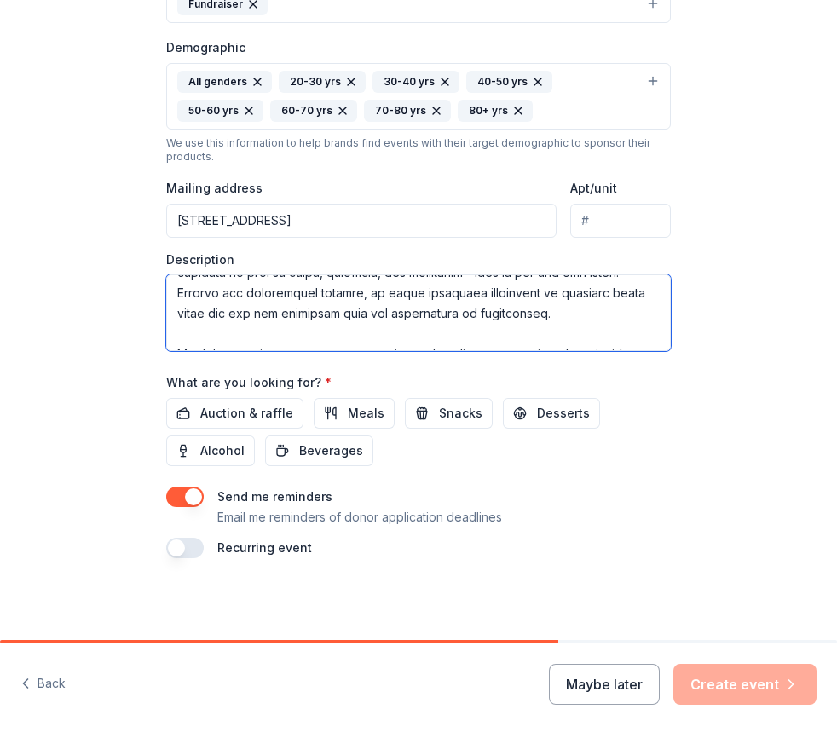
scroll to position [54, 0]
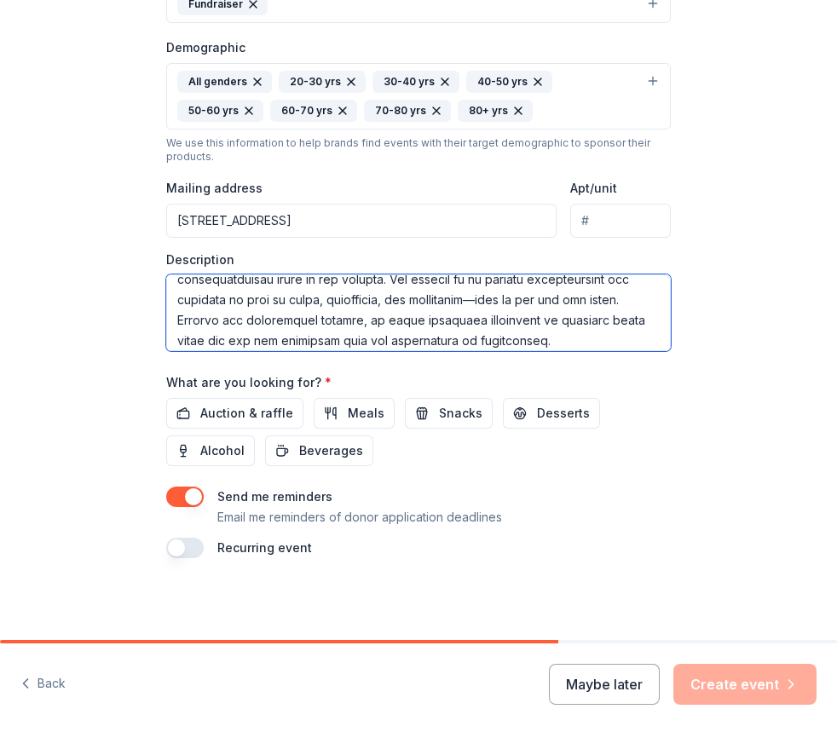
drag, startPoint x: 454, startPoint y: 287, endPoint x: 519, endPoint y: 329, distance: 77.0
click at [519, 329] on textarea at bounding box center [418, 312] width 504 height 77
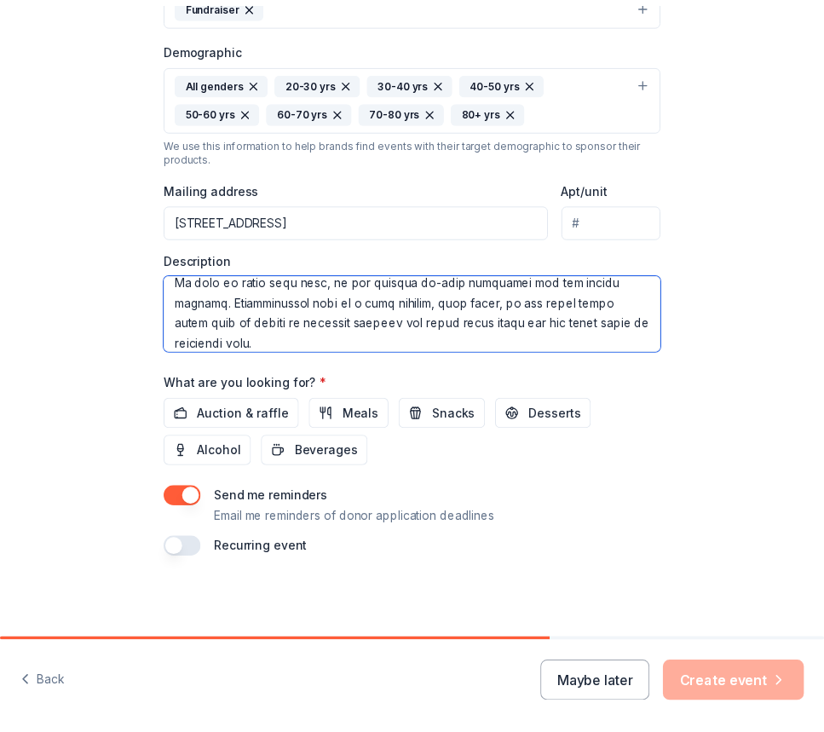
scroll to position [139, 0]
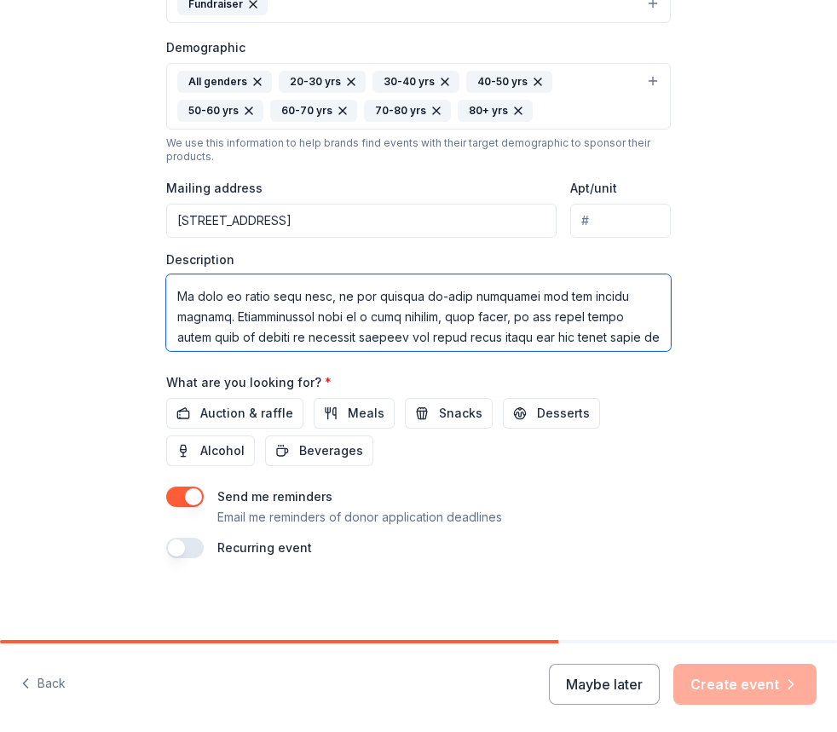
click at [479, 319] on textarea at bounding box center [418, 312] width 504 height 77
drag, startPoint x: 401, startPoint y: 318, endPoint x: 543, endPoint y: 316, distance: 141.4
click at [543, 316] on textarea at bounding box center [418, 312] width 504 height 77
type textarea "We are excited to host our first-ever Casino Night & Silent Auction on Friday, …"
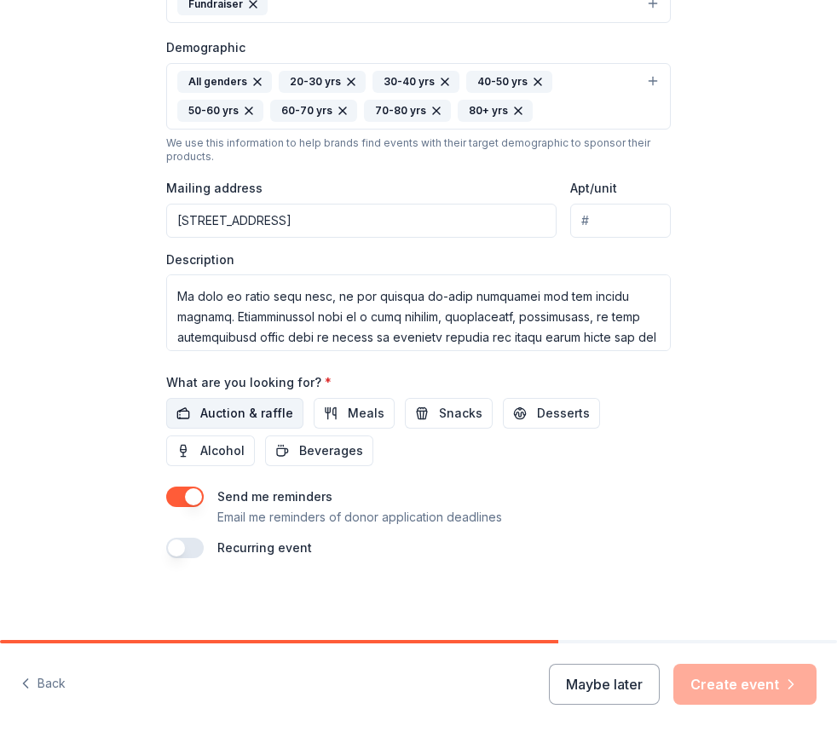
click at [226, 414] on span "Auction & raffle" at bounding box center [246, 413] width 93 height 20
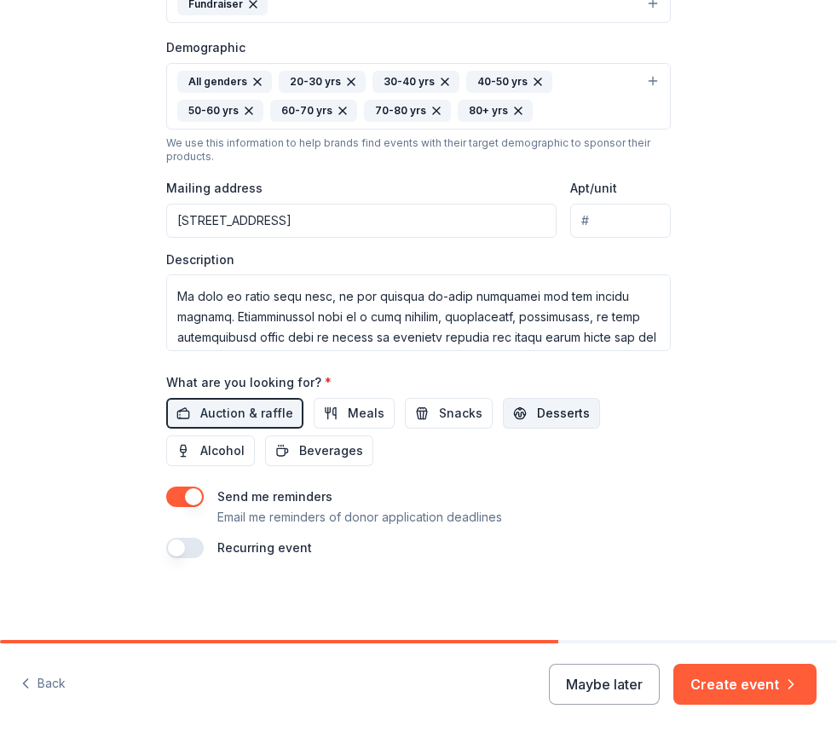
click at [537, 420] on span "Desserts" at bounding box center [563, 413] width 53 height 20
click at [202, 457] on span "Alcohol" at bounding box center [222, 450] width 44 height 20
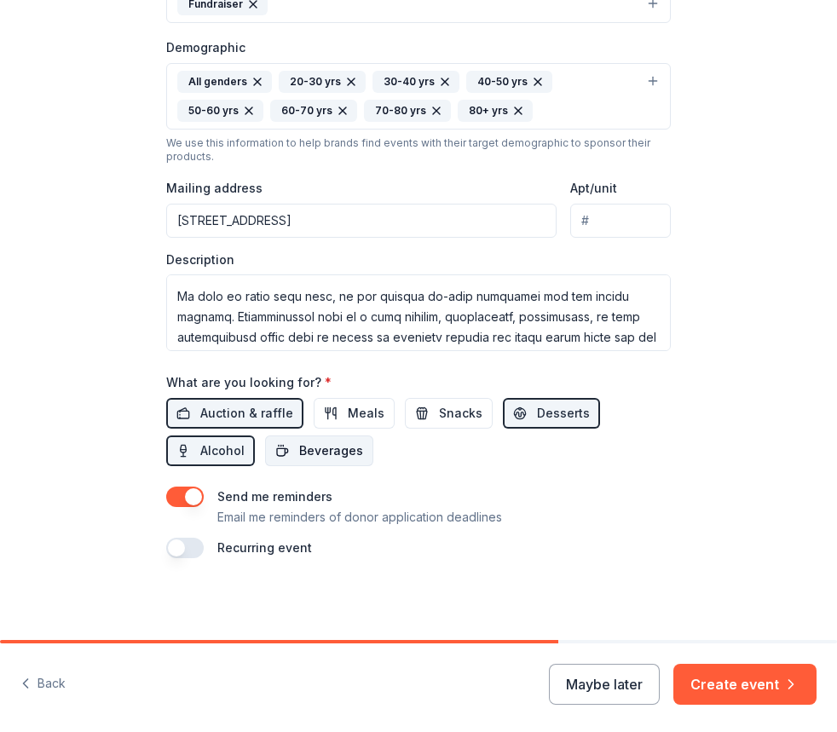
click at [273, 455] on button "Beverages" at bounding box center [319, 450] width 108 height 31
click at [365, 419] on span "Meals" at bounding box center [366, 413] width 37 height 20
click at [439, 414] on span "Snacks" at bounding box center [460, 413] width 43 height 20
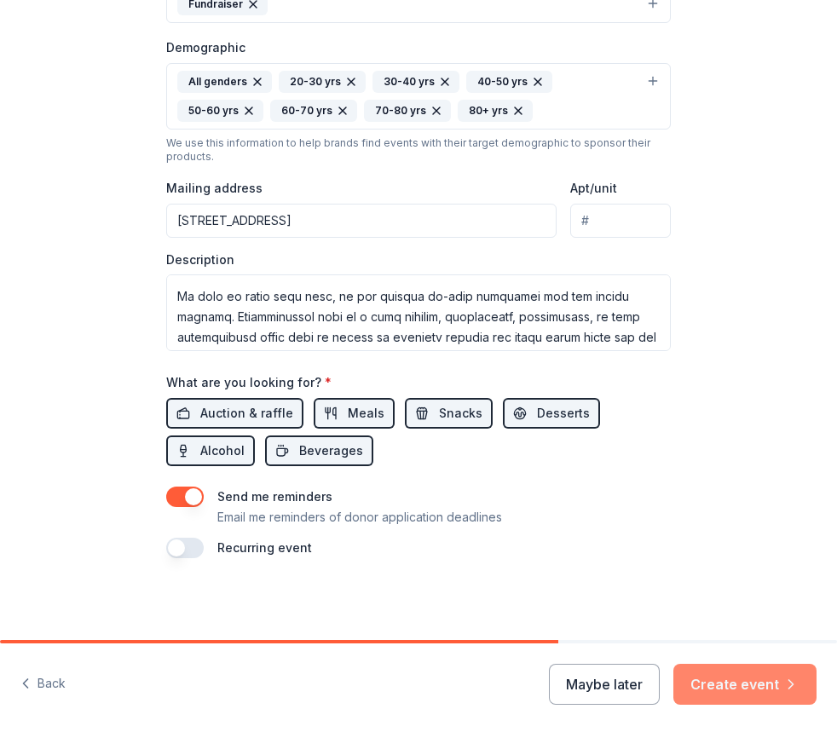
click at [717, 679] on button "Create event" at bounding box center [744, 684] width 143 height 41
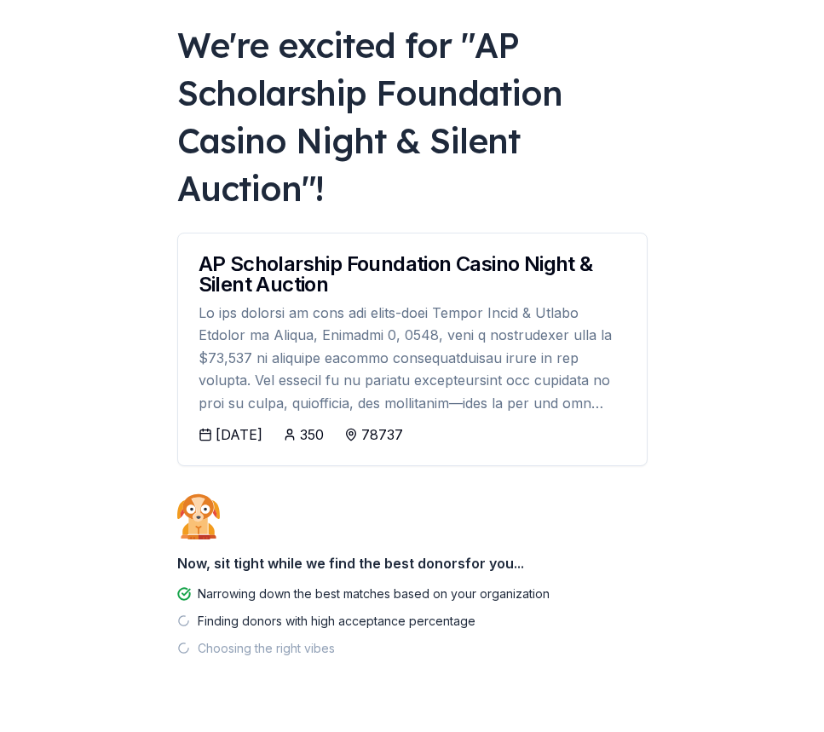
scroll to position [126, 0]
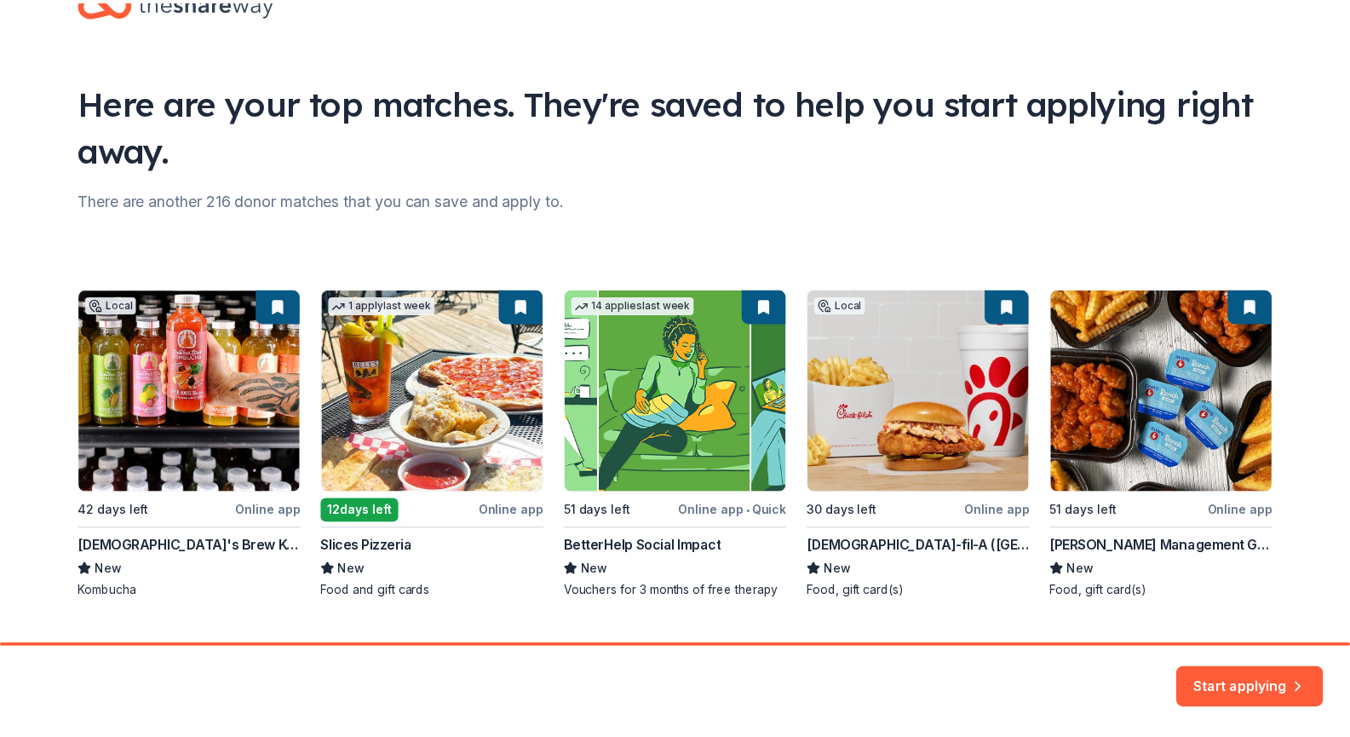
scroll to position [95, 0]
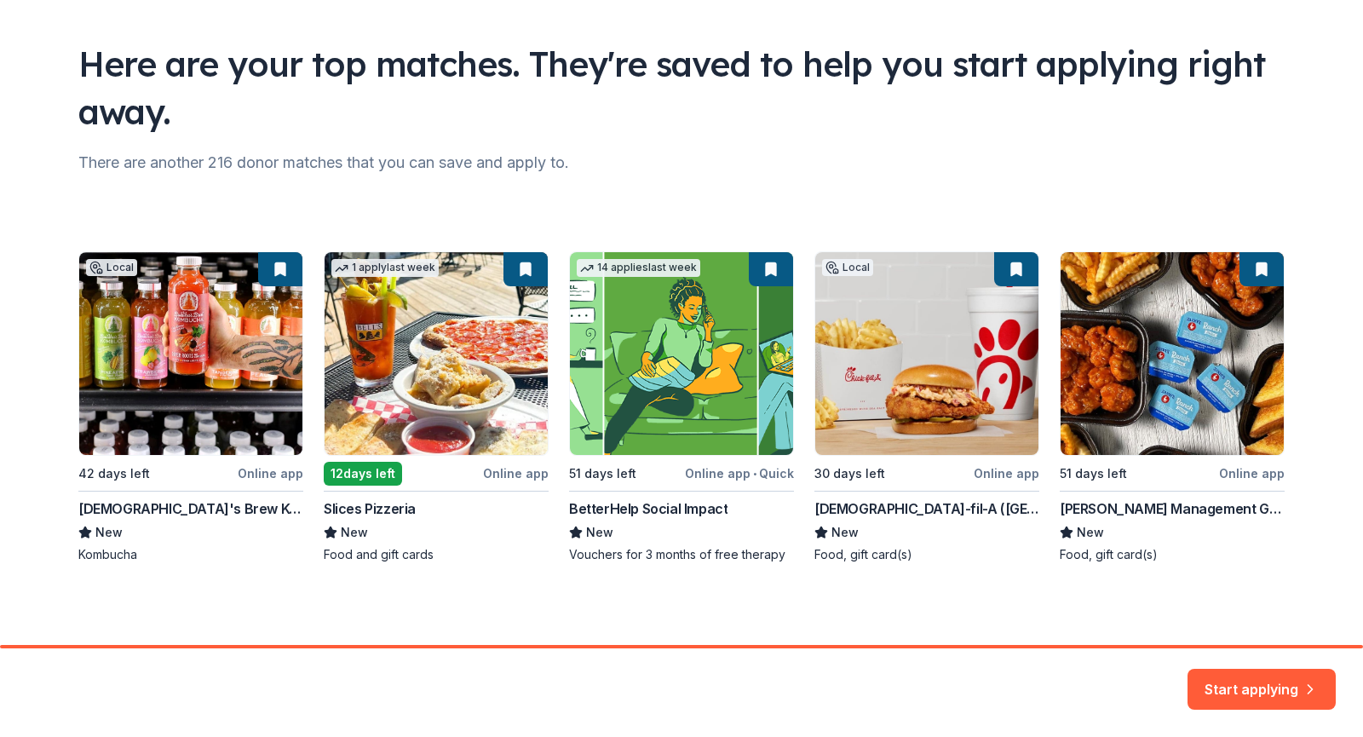
click at [1257, 681] on button "Start applying" at bounding box center [1262, 679] width 148 height 41
click at [1258, 671] on div "Start applying" at bounding box center [1262, 689] width 148 height 41
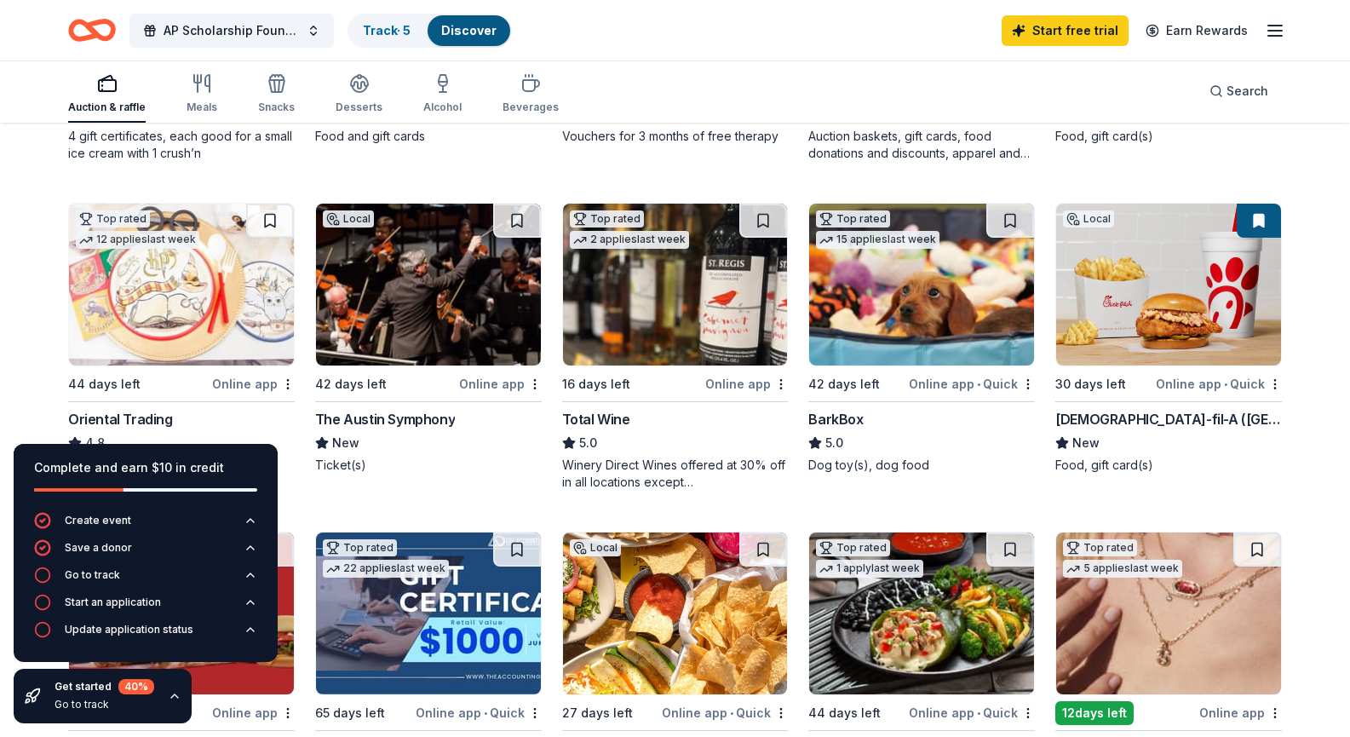
scroll to position [511, 0]
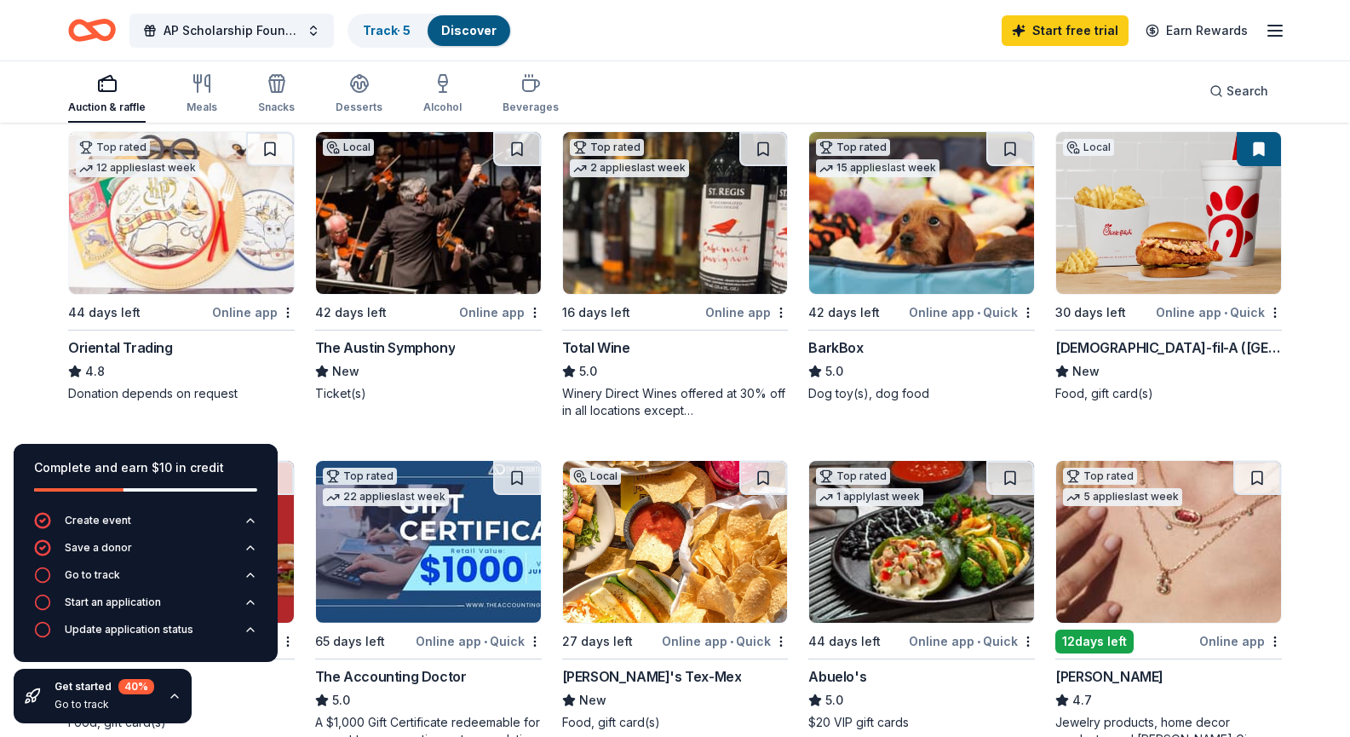
click at [171, 699] on icon "button" at bounding box center [175, 696] width 14 height 14
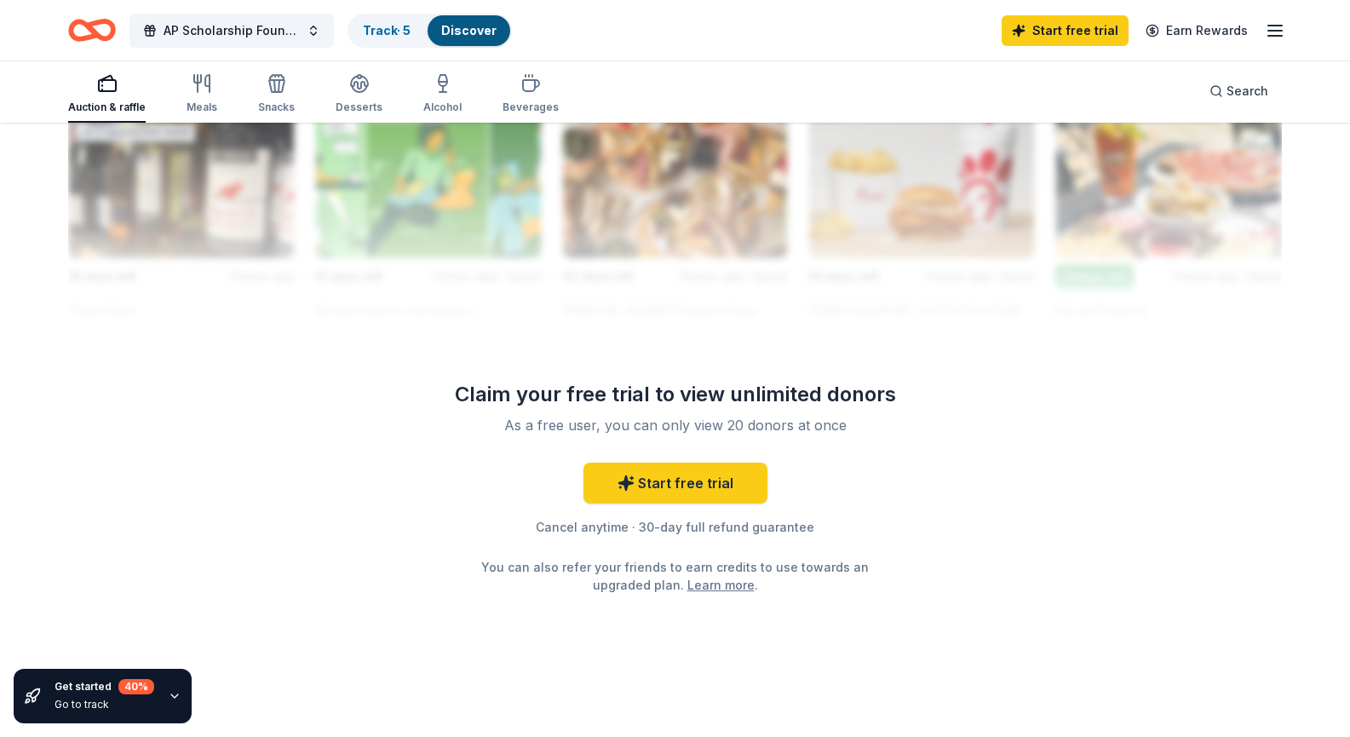
scroll to position [1704, 0]
click at [649, 504] on link "Start free trial" at bounding box center [676, 483] width 184 height 41
click at [668, 504] on link "Start free trial" at bounding box center [676, 483] width 184 height 41
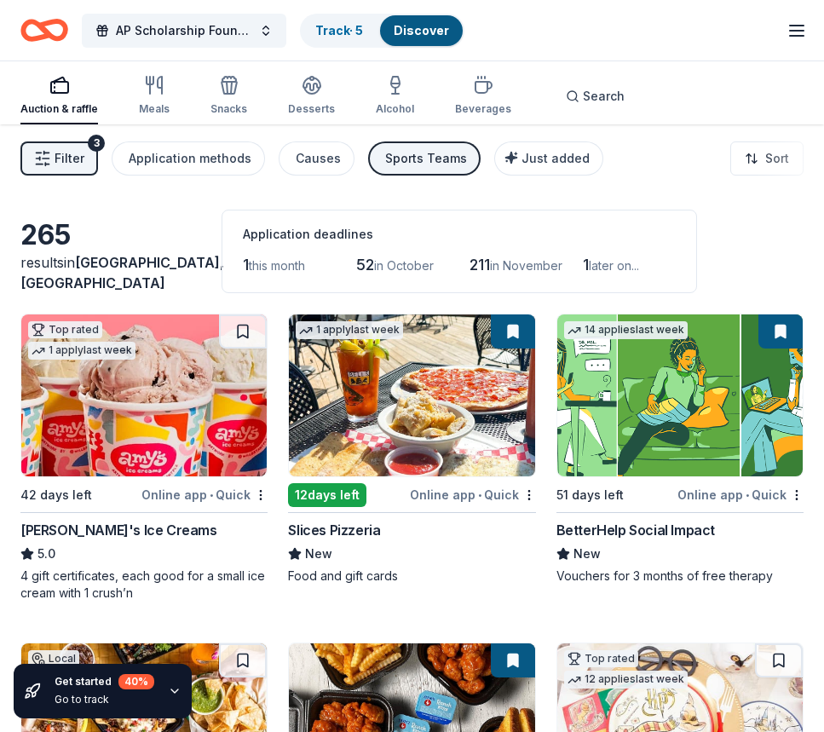
click at [65, 154] on span "Filter" at bounding box center [70, 158] width 30 height 20
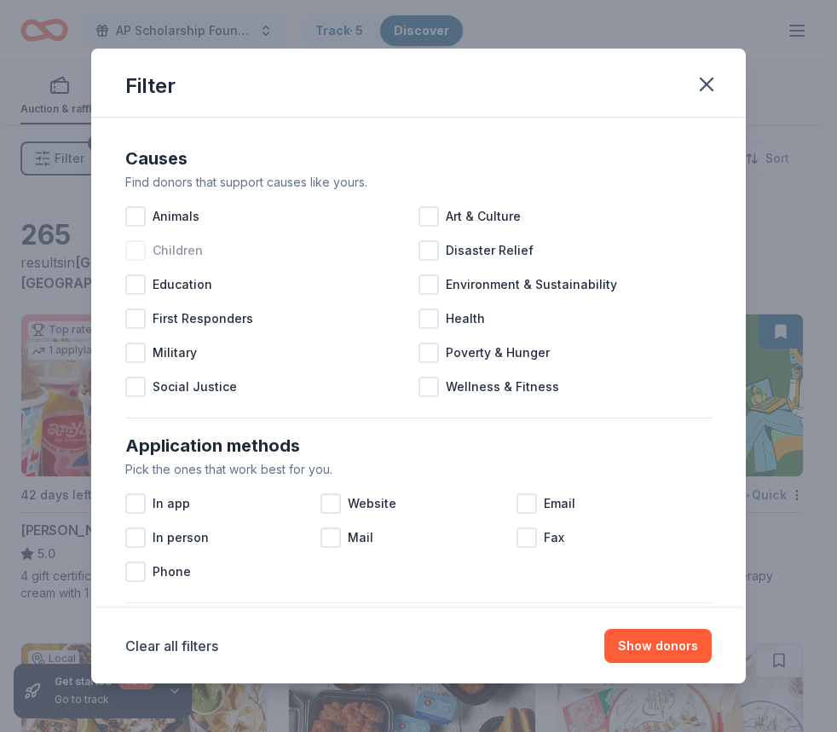
click at [138, 249] on div at bounding box center [135, 250] width 20 height 20
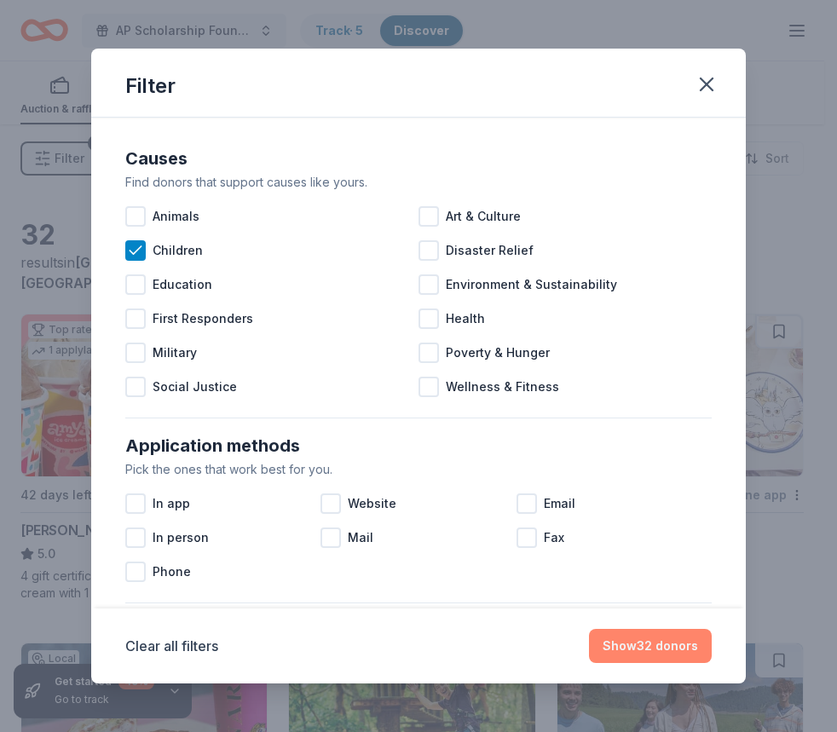
click at [649, 653] on button "Show 32 donors" at bounding box center [650, 646] width 123 height 34
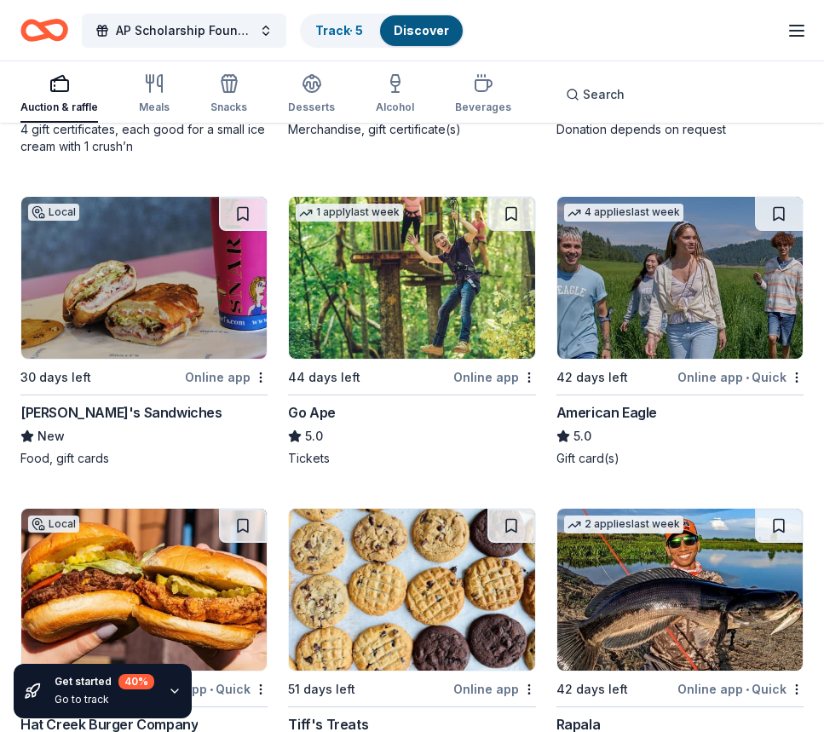
scroll to position [426, 0]
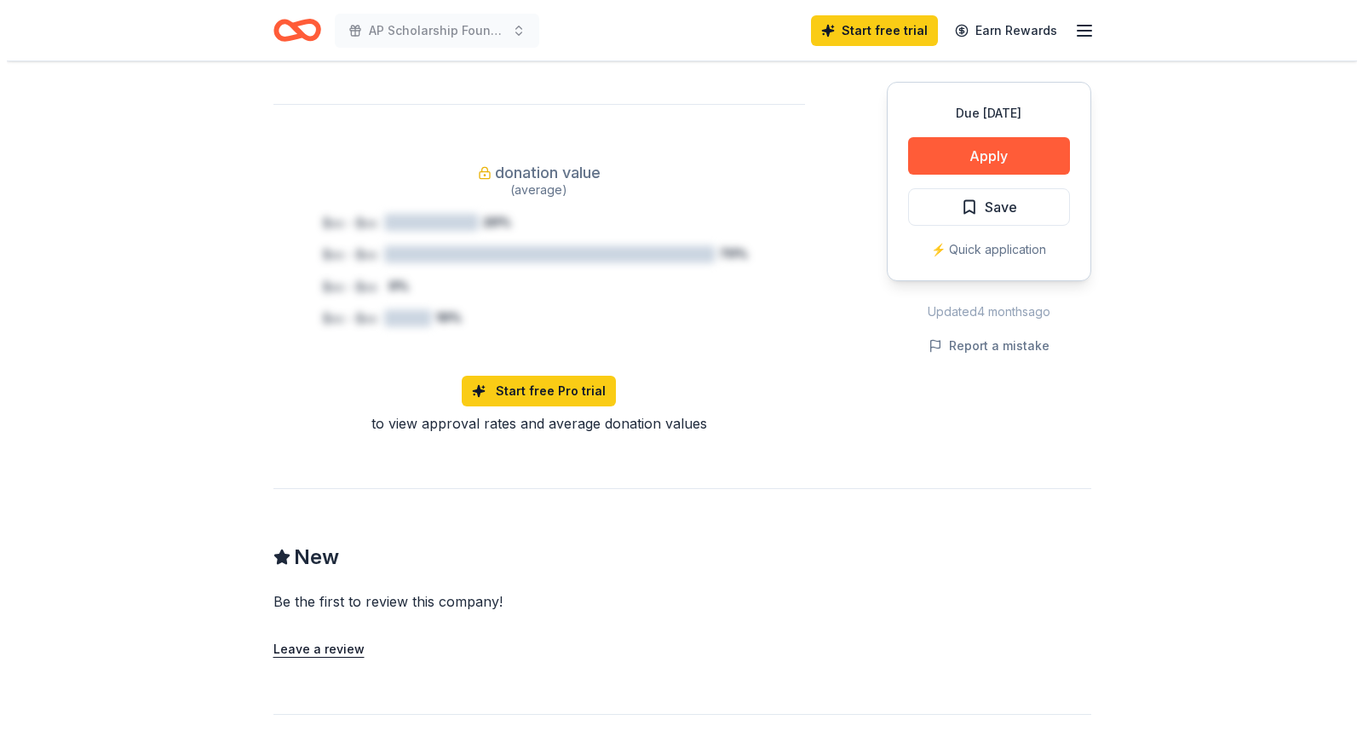
scroll to position [767, 0]
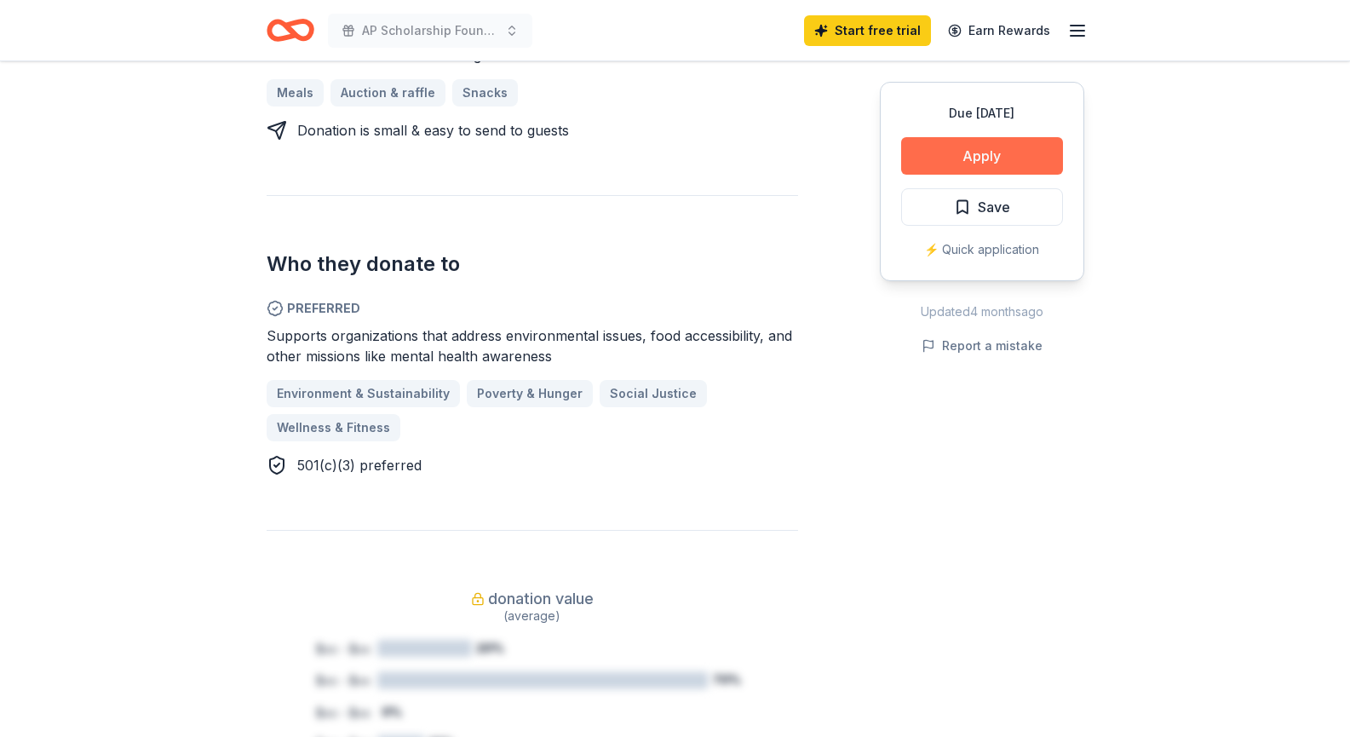
click at [937, 166] on button "Apply" at bounding box center [982, 155] width 162 height 37
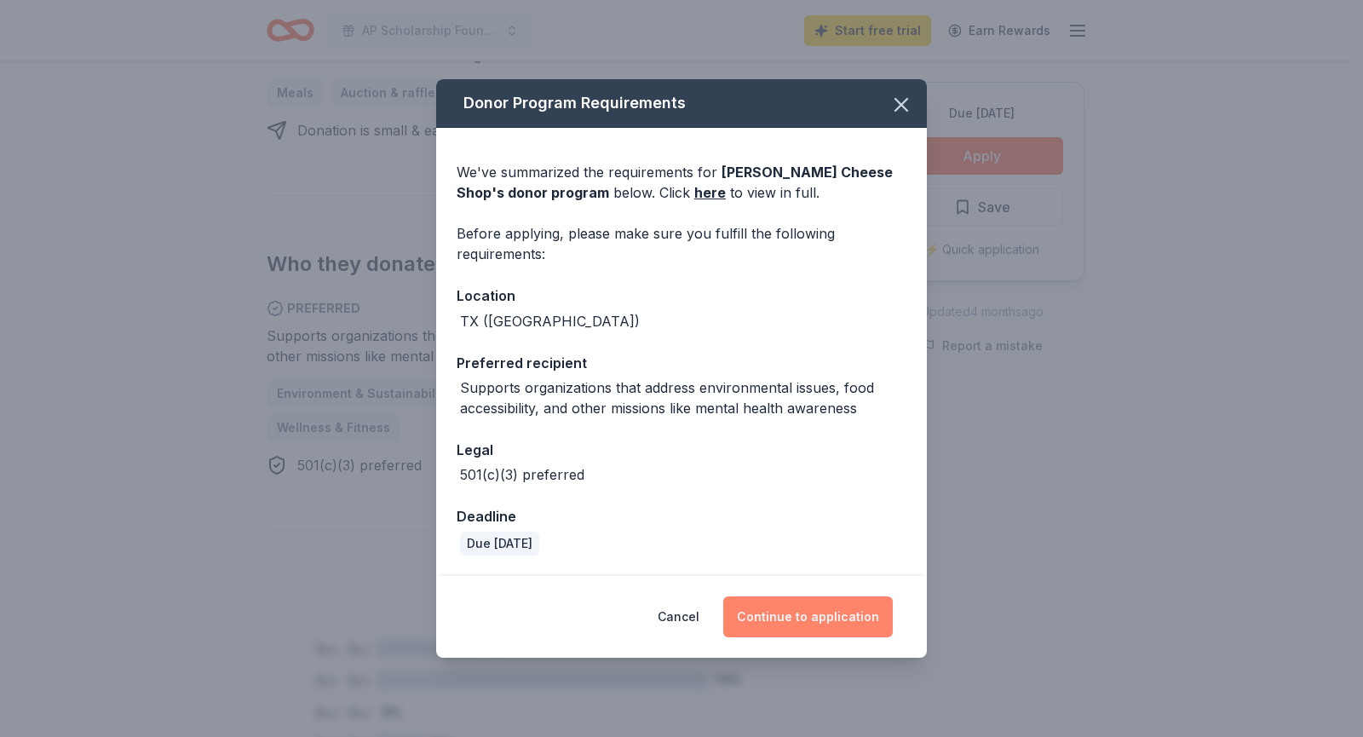
click at [812, 596] on button "Continue to application" at bounding box center [808, 616] width 170 height 41
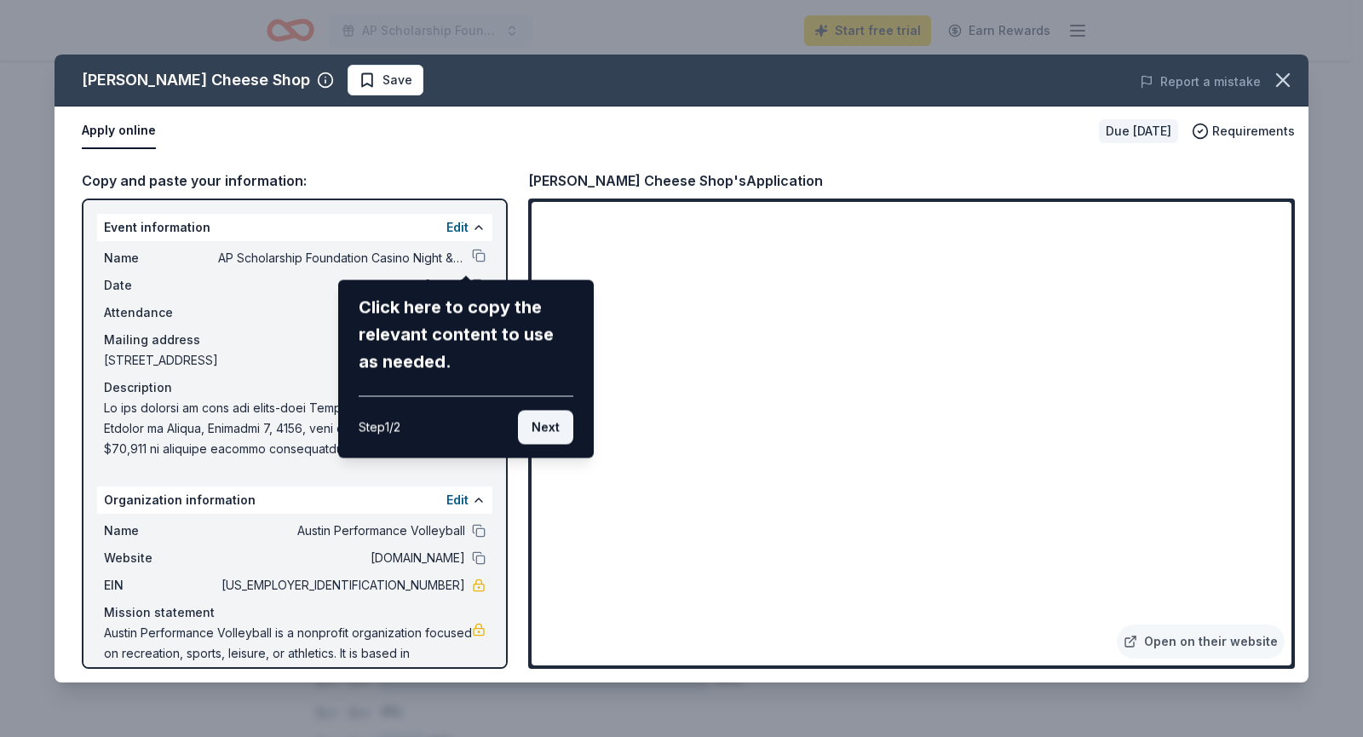
click at [543, 436] on button "Next" at bounding box center [545, 428] width 55 height 34
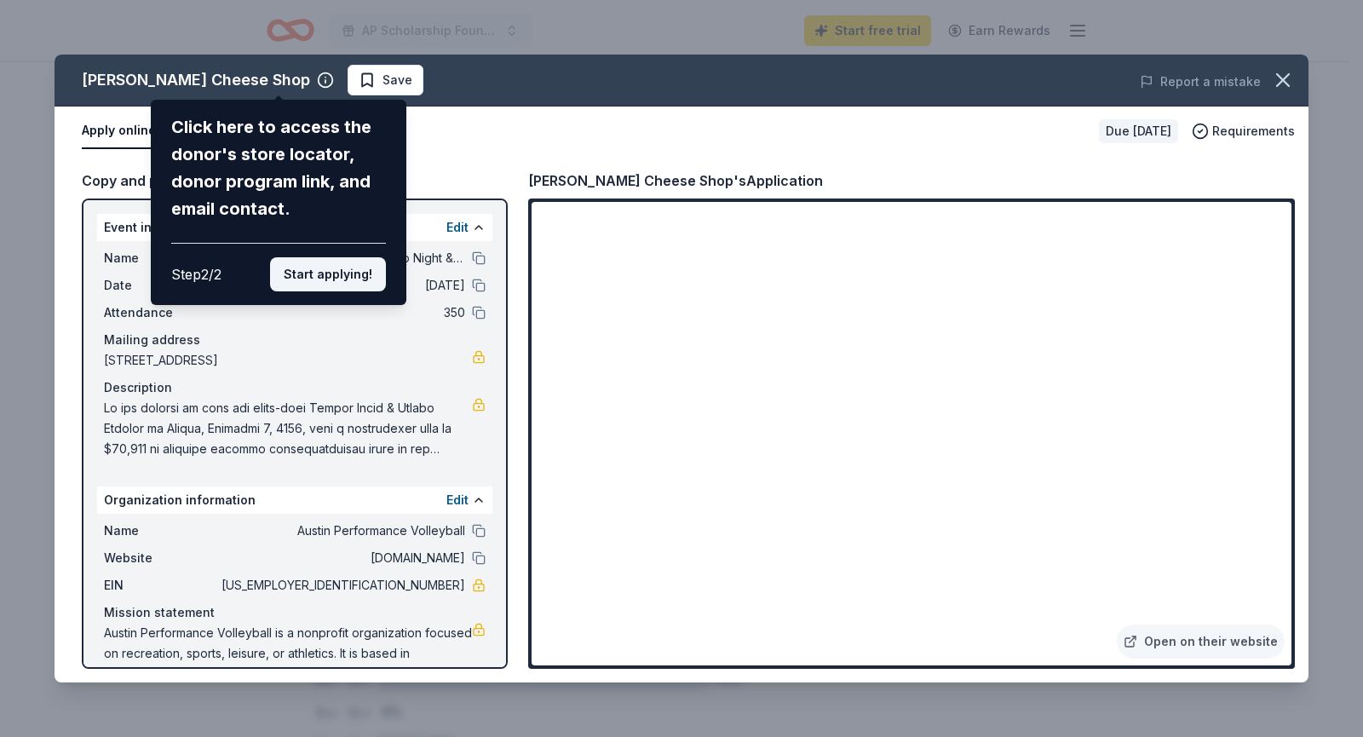
click at [326, 279] on button "Start applying!" at bounding box center [328, 274] width 116 height 34
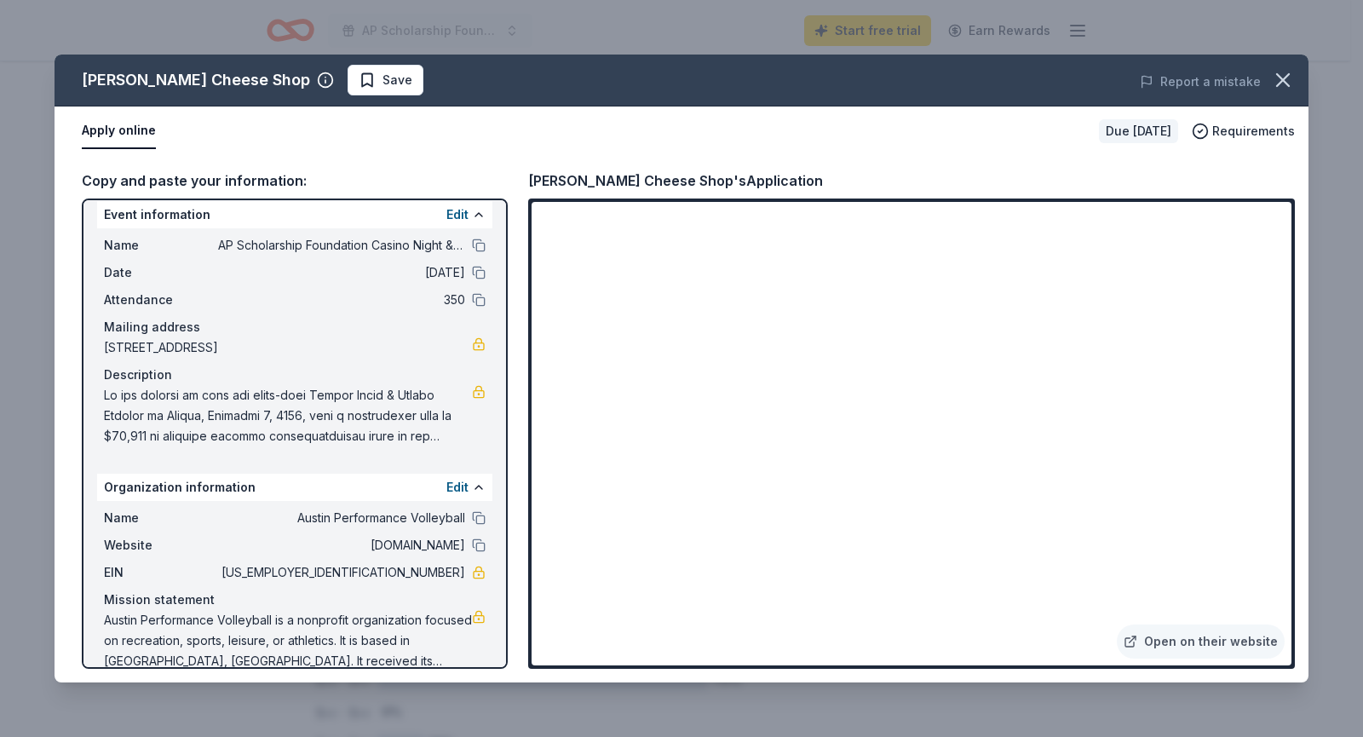
scroll to position [0, 0]
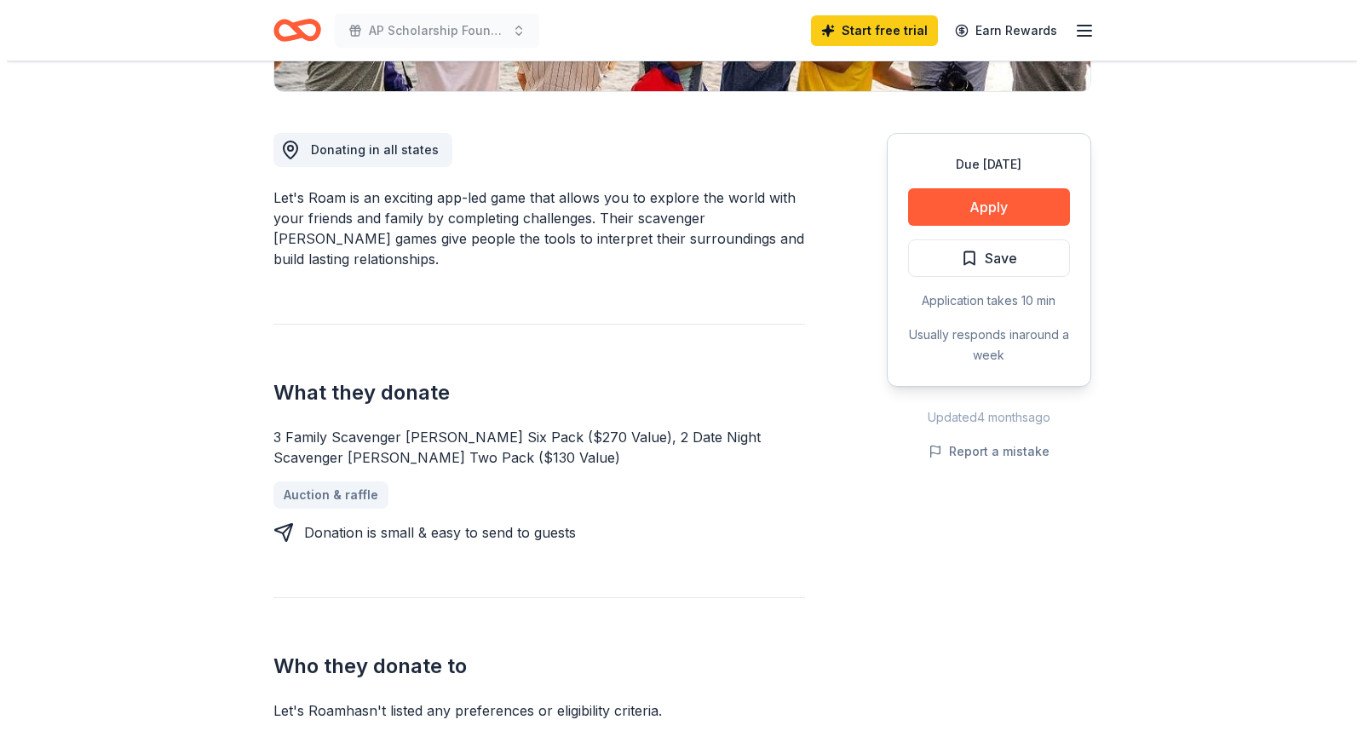
scroll to position [341, 0]
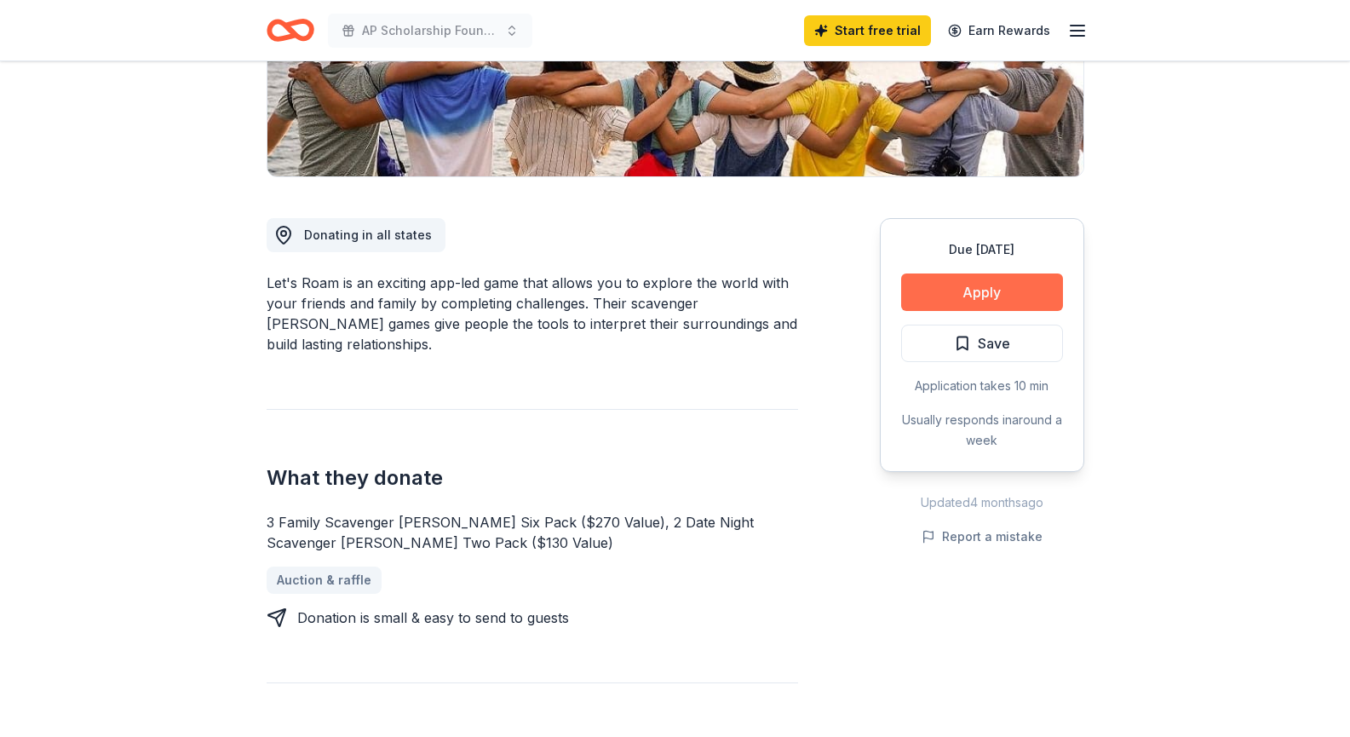
click at [937, 294] on button "Apply" at bounding box center [982, 291] width 162 height 37
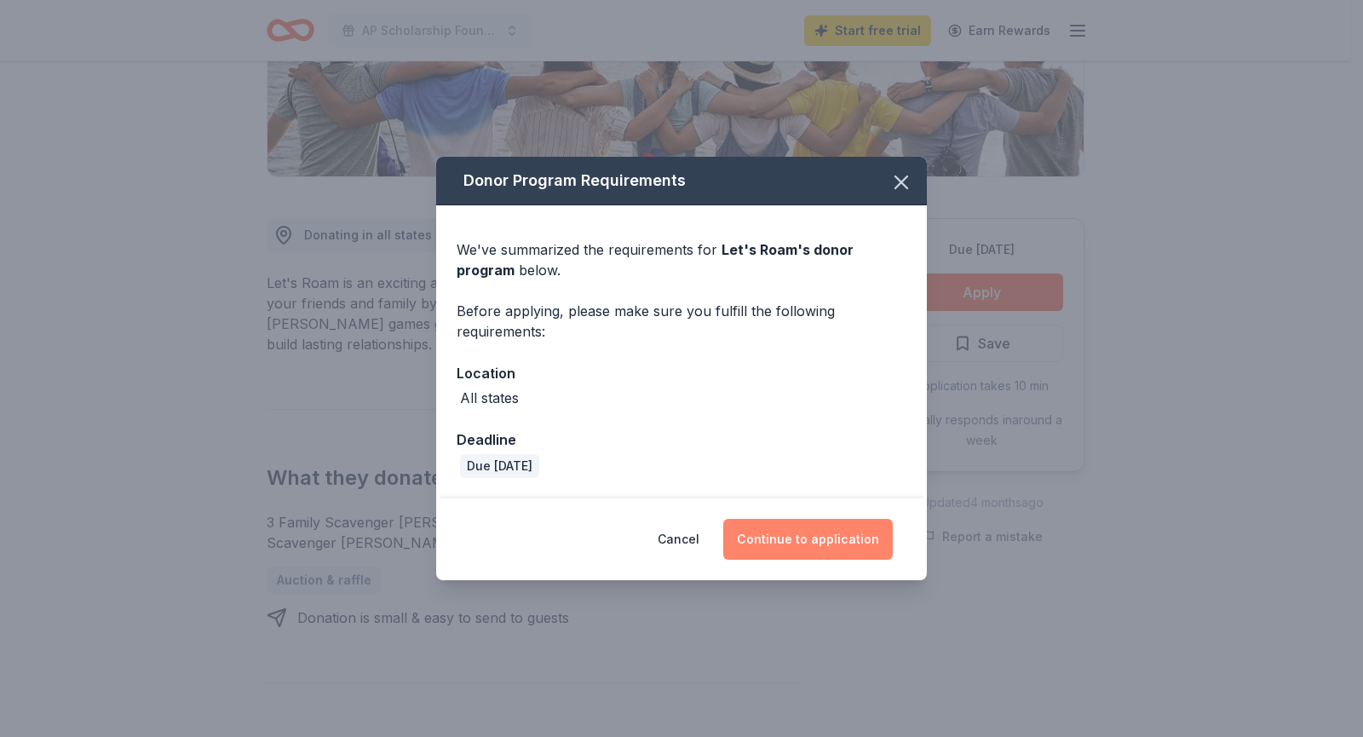
click at [790, 550] on button "Continue to application" at bounding box center [808, 539] width 170 height 41
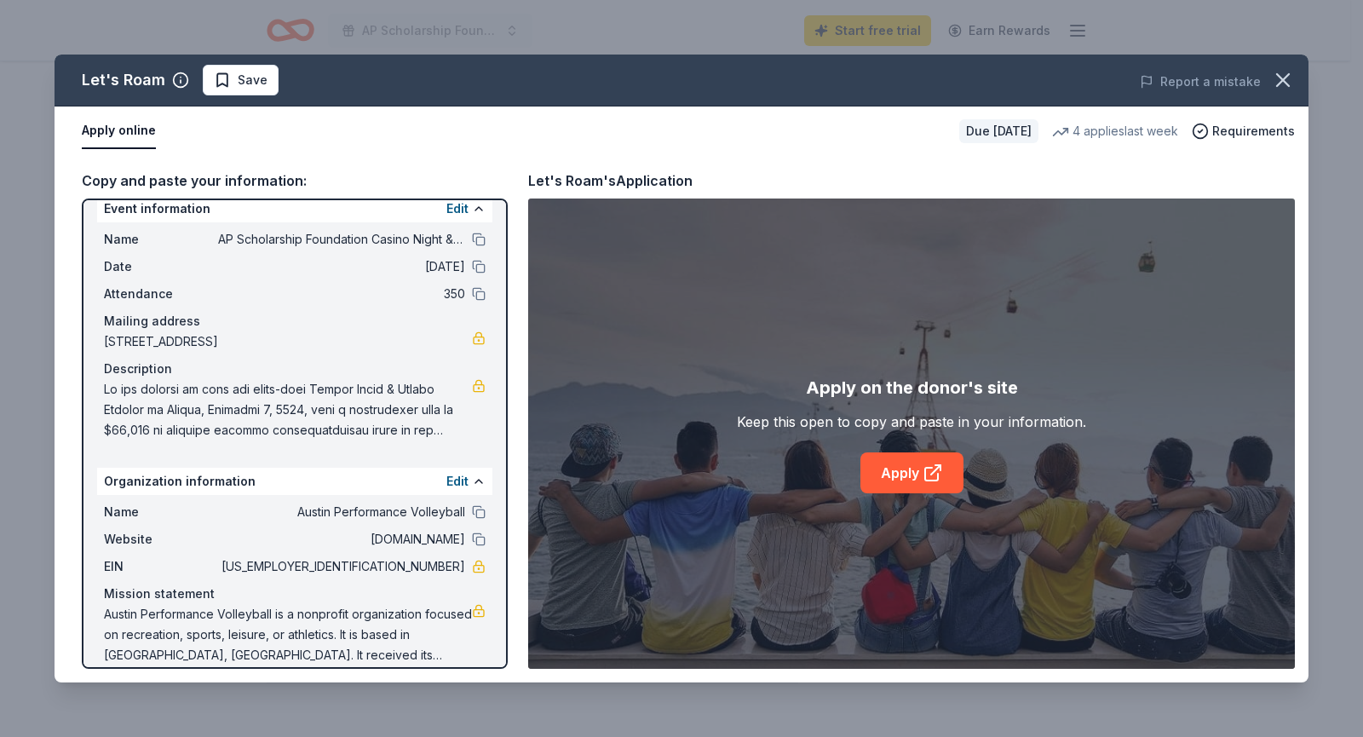
scroll to position [37, 0]
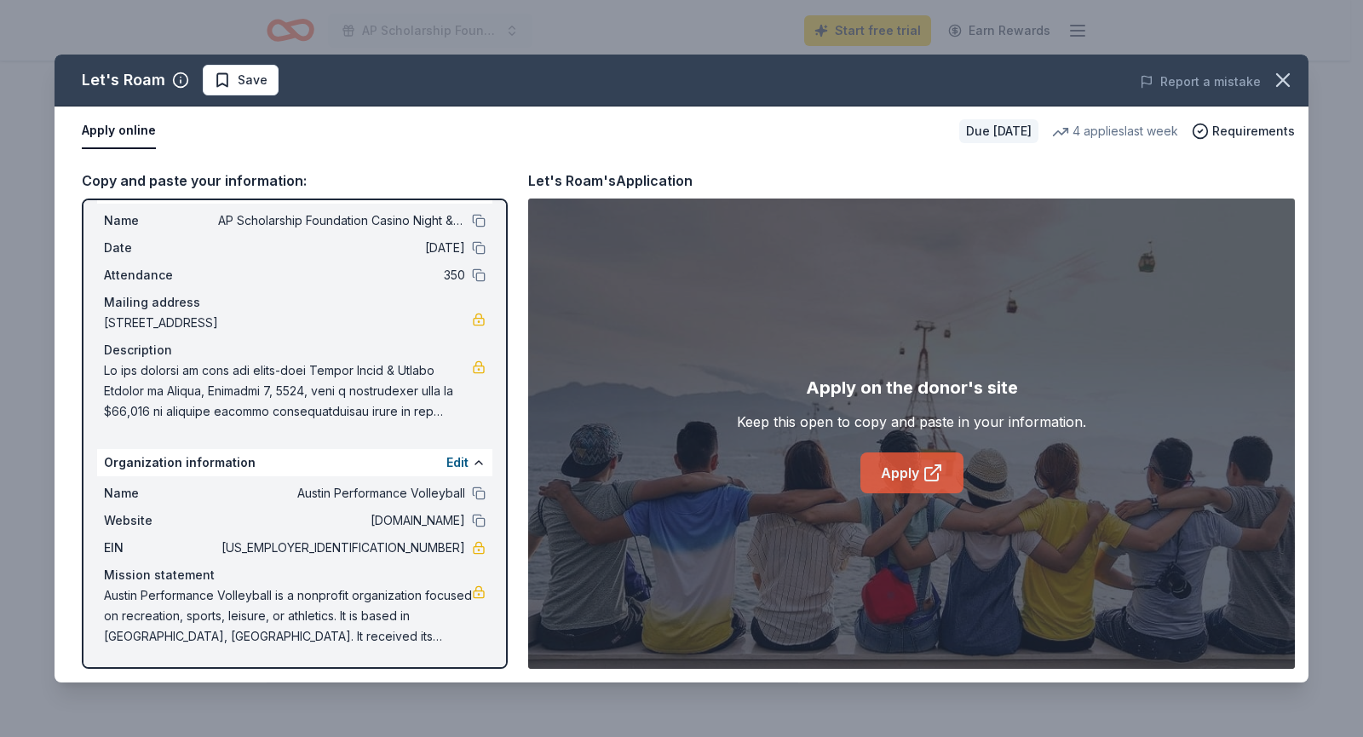
click at [918, 472] on link "Apply" at bounding box center [911, 472] width 103 height 41
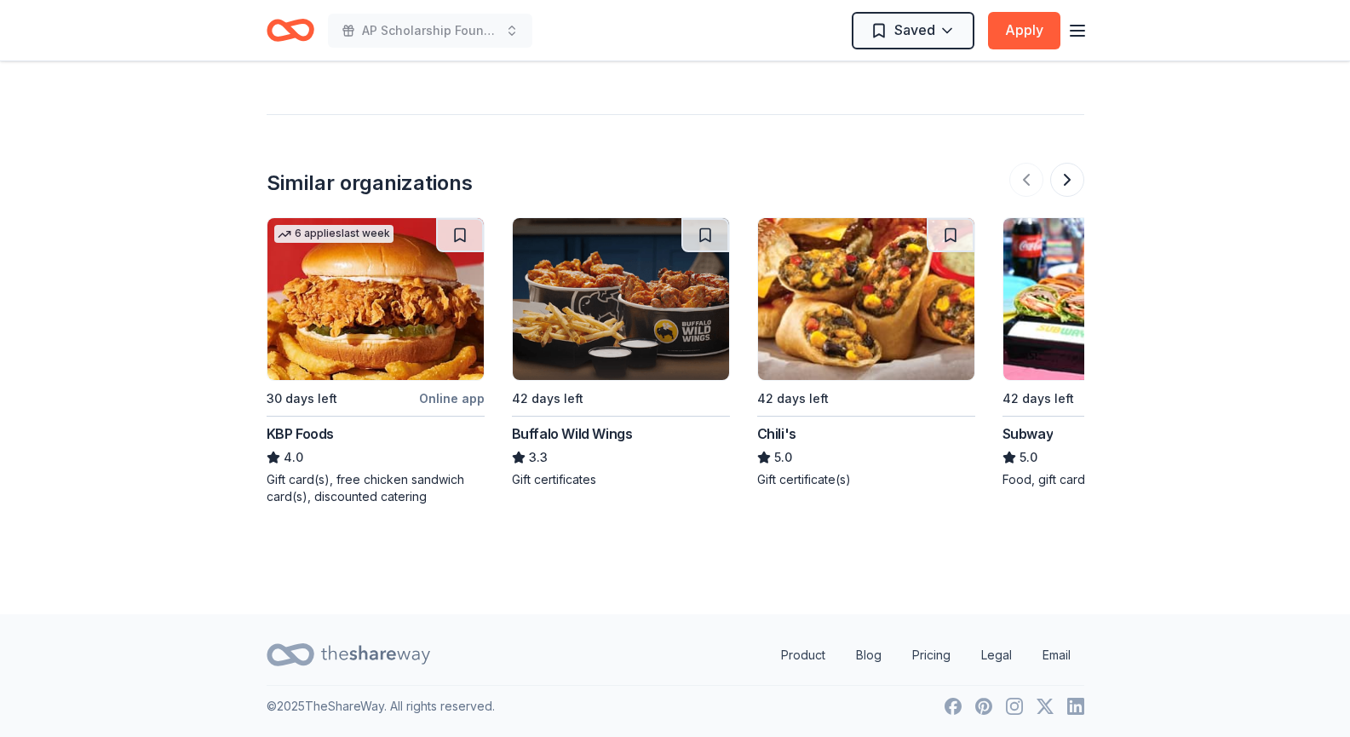
scroll to position [1716, 0]
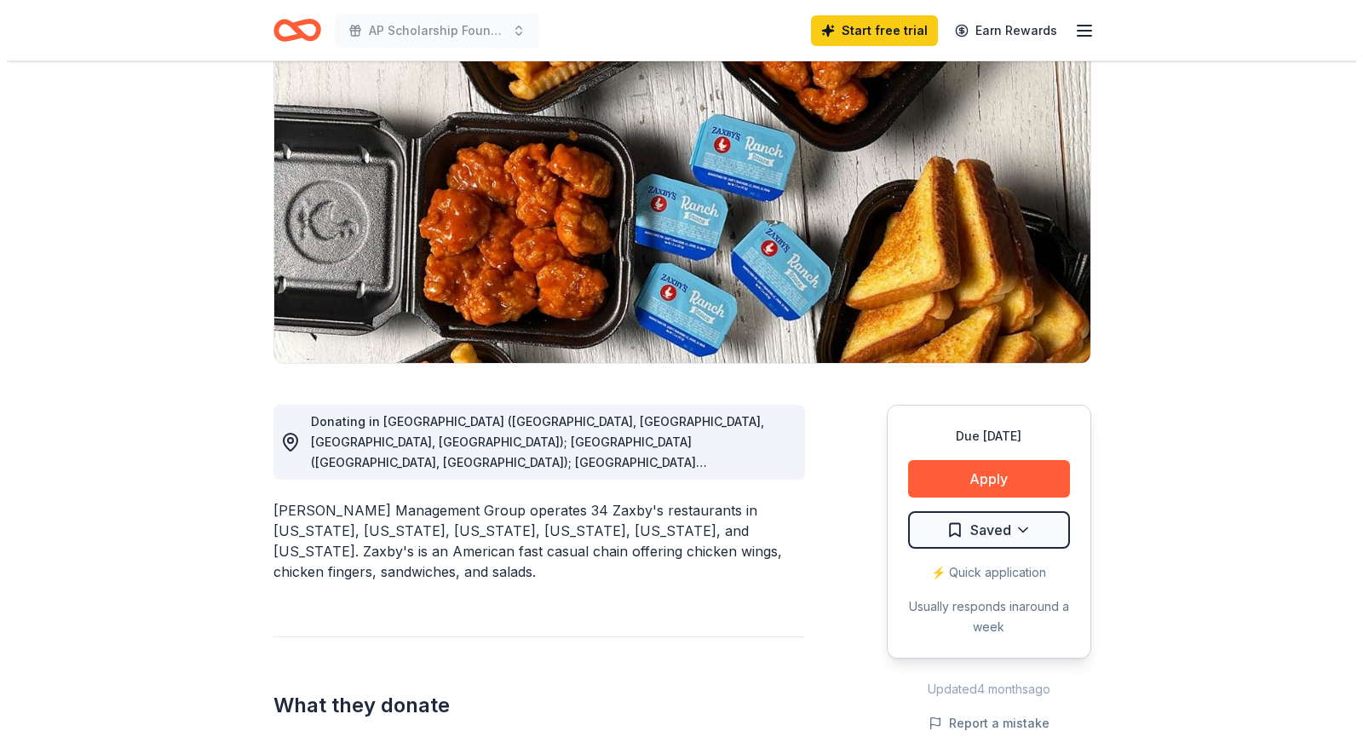
scroll to position [256, 0]
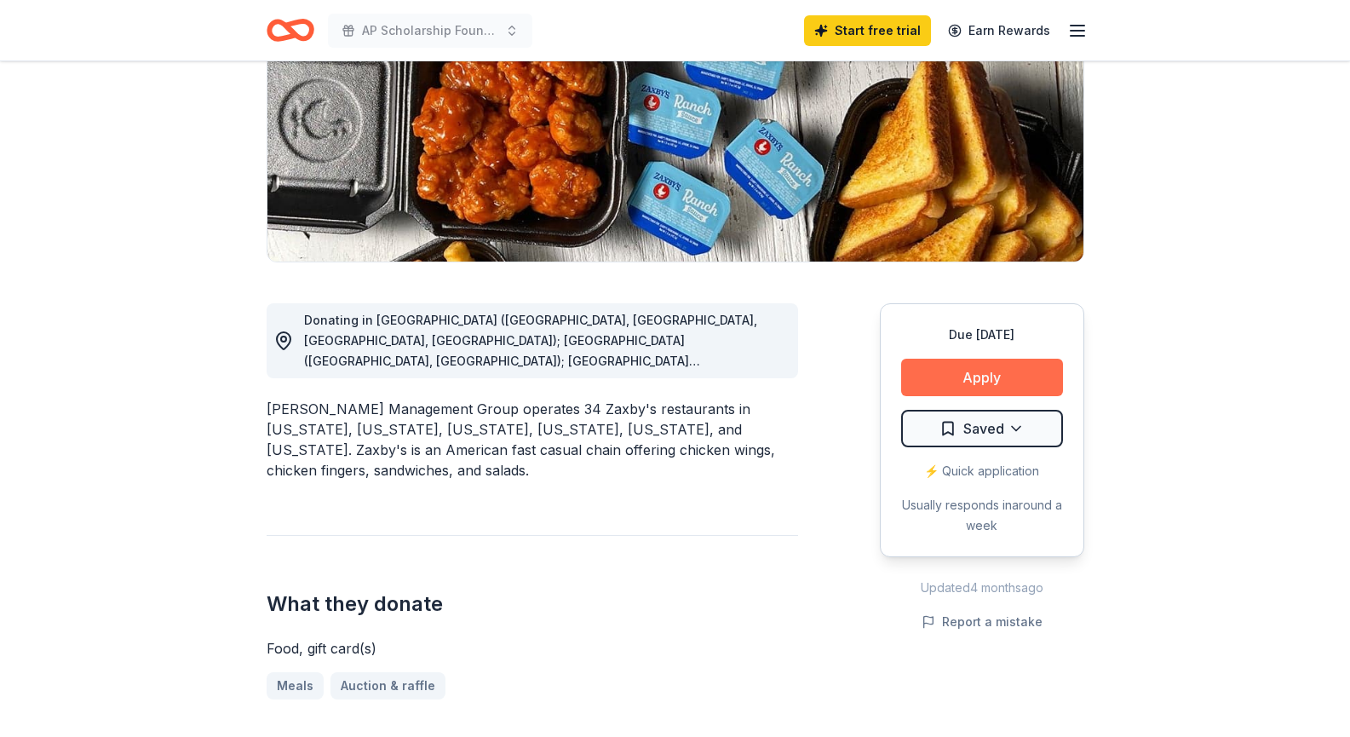
click at [1002, 373] on button "Apply" at bounding box center [982, 377] width 162 height 37
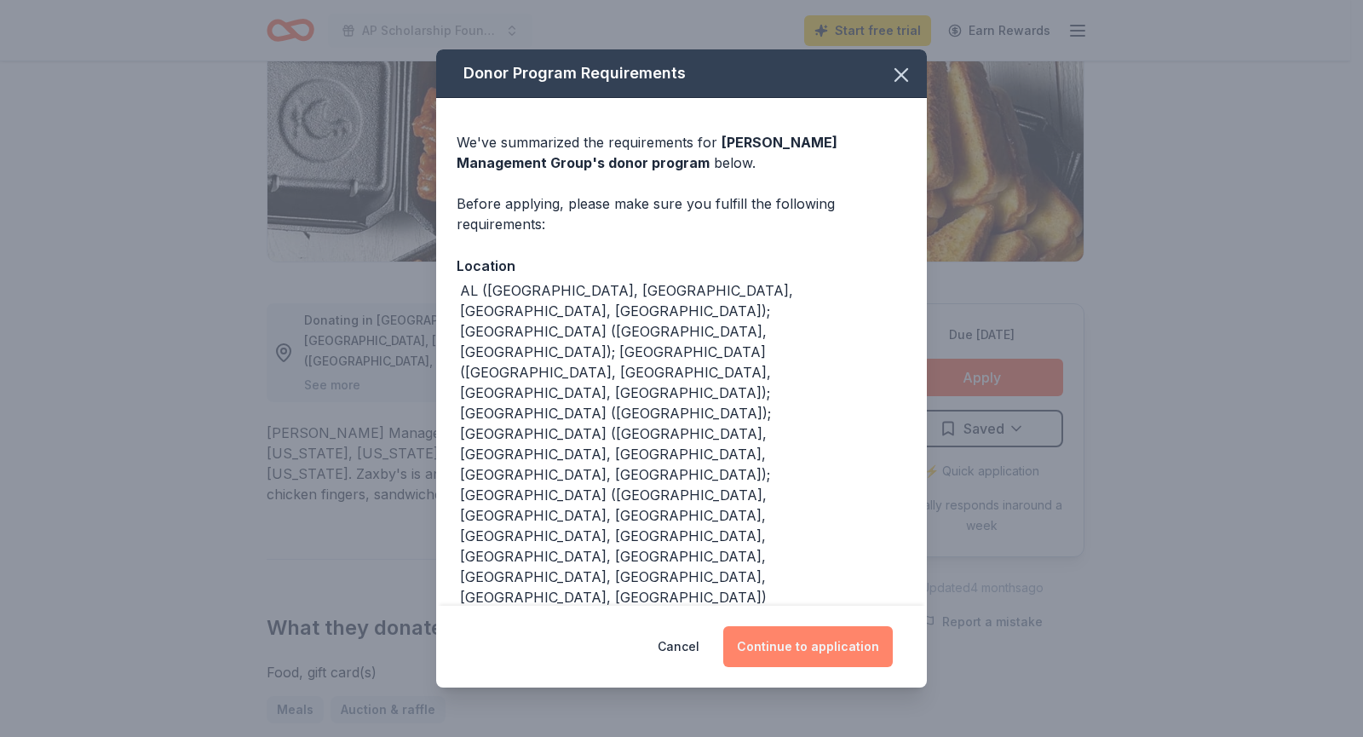
click at [810, 626] on button "Continue to application" at bounding box center [808, 646] width 170 height 41
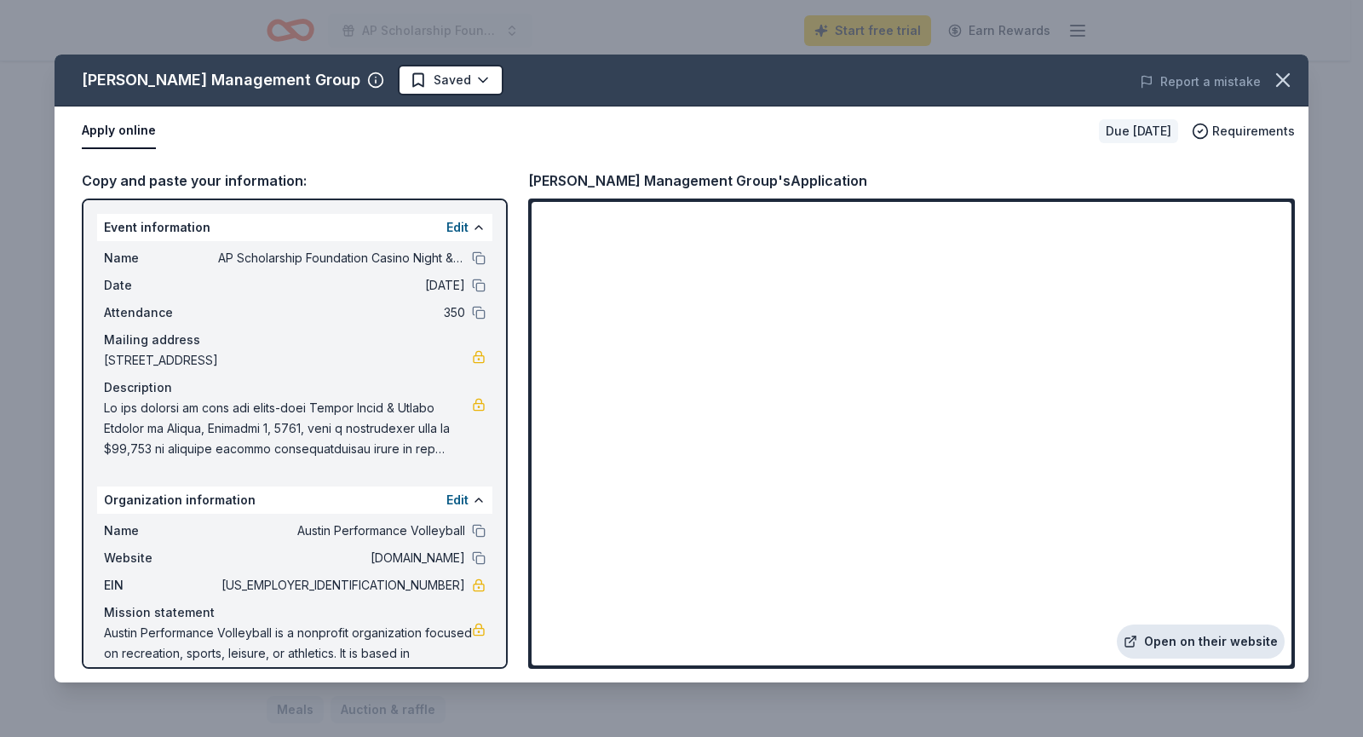
click at [1166, 638] on link "Open on their website" at bounding box center [1201, 641] width 168 height 34
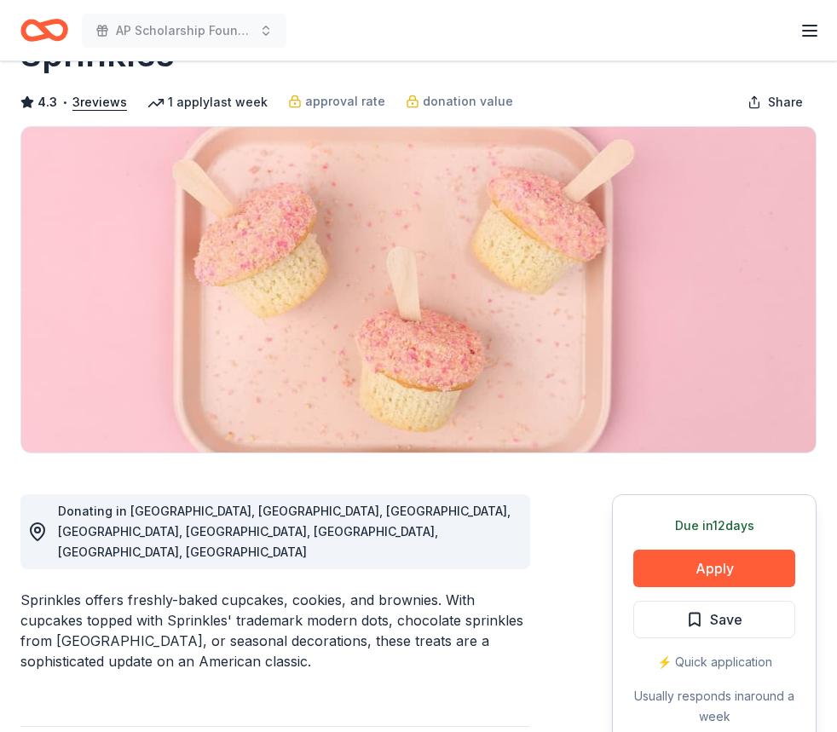
scroll to position [85, 0]
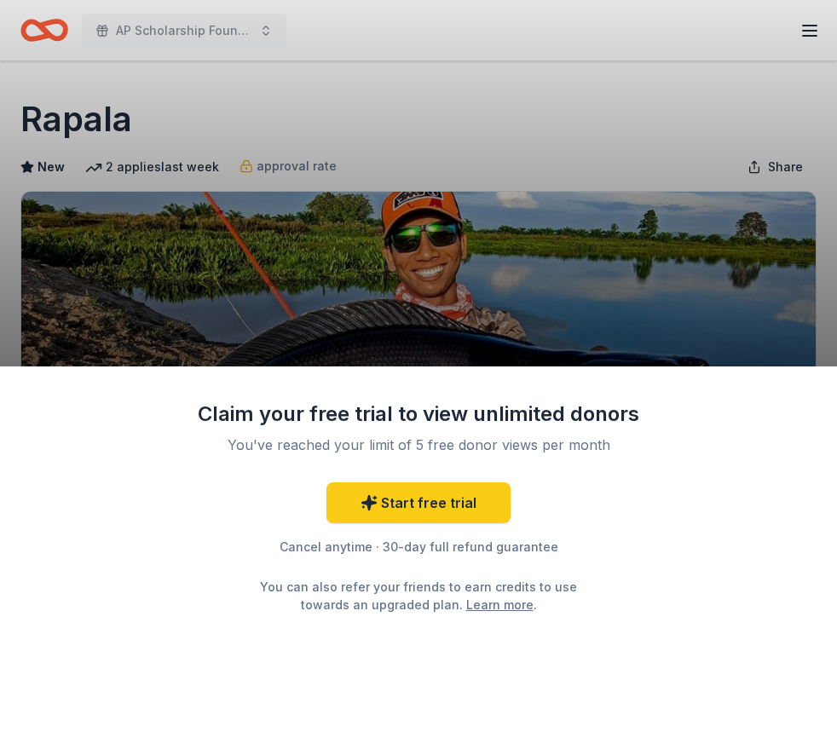
click at [711, 635] on div "Claim your free trial to view unlimited donors You've reached your limit of 5 f…" at bounding box center [418, 549] width 837 height 366
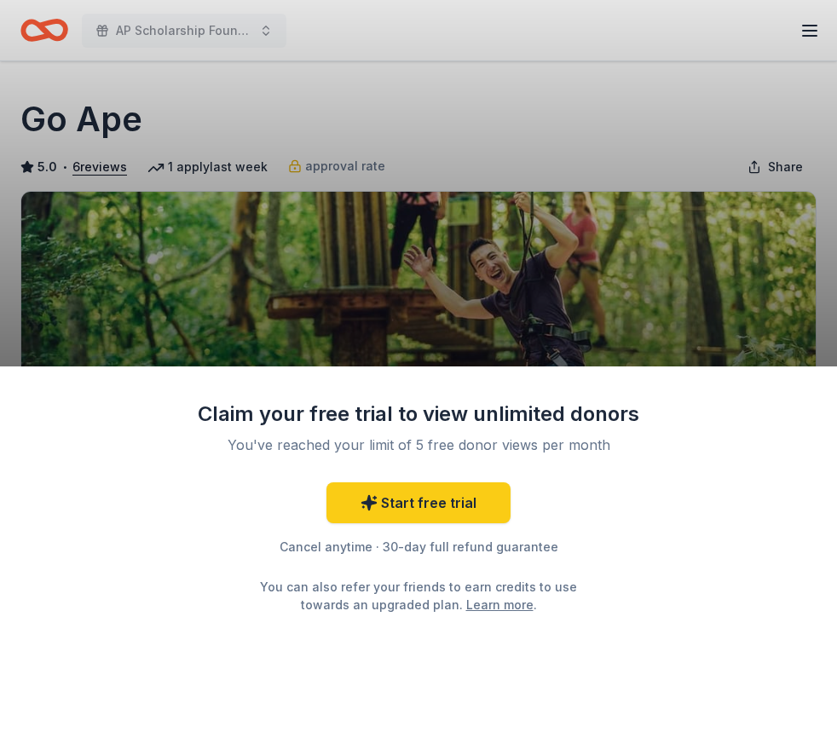
click at [715, 622] on div "Claim your free trial to view unlimited donors You've reached your limit of 5 f…" at bounding box center [418, 549] width 837 height 366
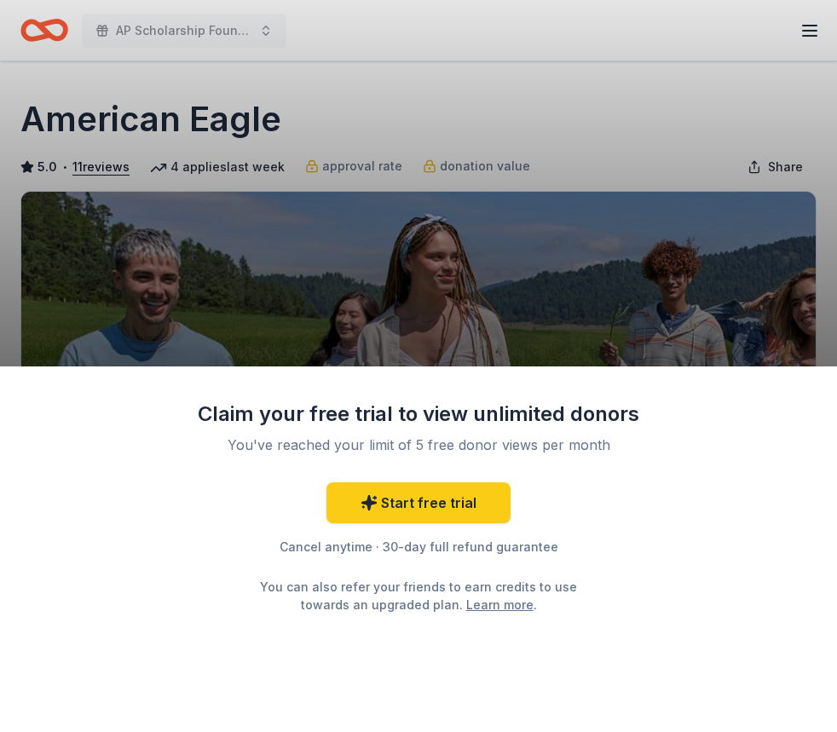
click at [413, 117] on div "Claim your free trial to view unlimited donors You've reached your limit of 5 f…" at bounding box center [418, 366] width 837 height 732
